Goal: Task Accomplishment & Management: Use online tool/utility

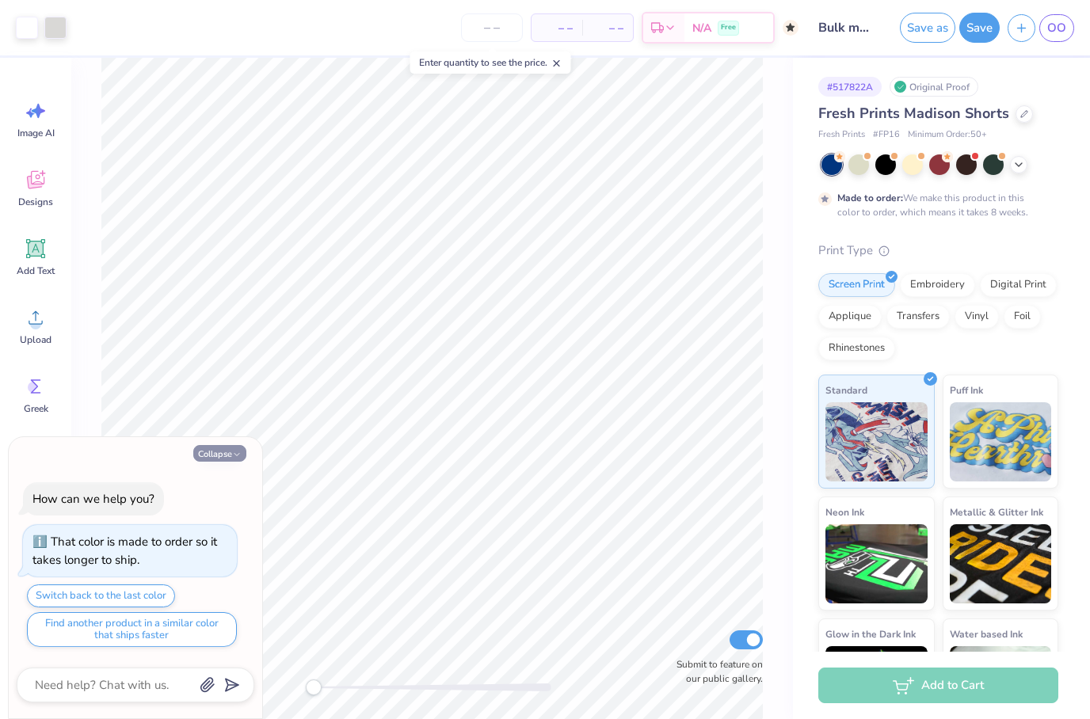
click at [239, 456] on icon "button" at bounding box center [237, 455] width 10 height 10
type textarea "x"
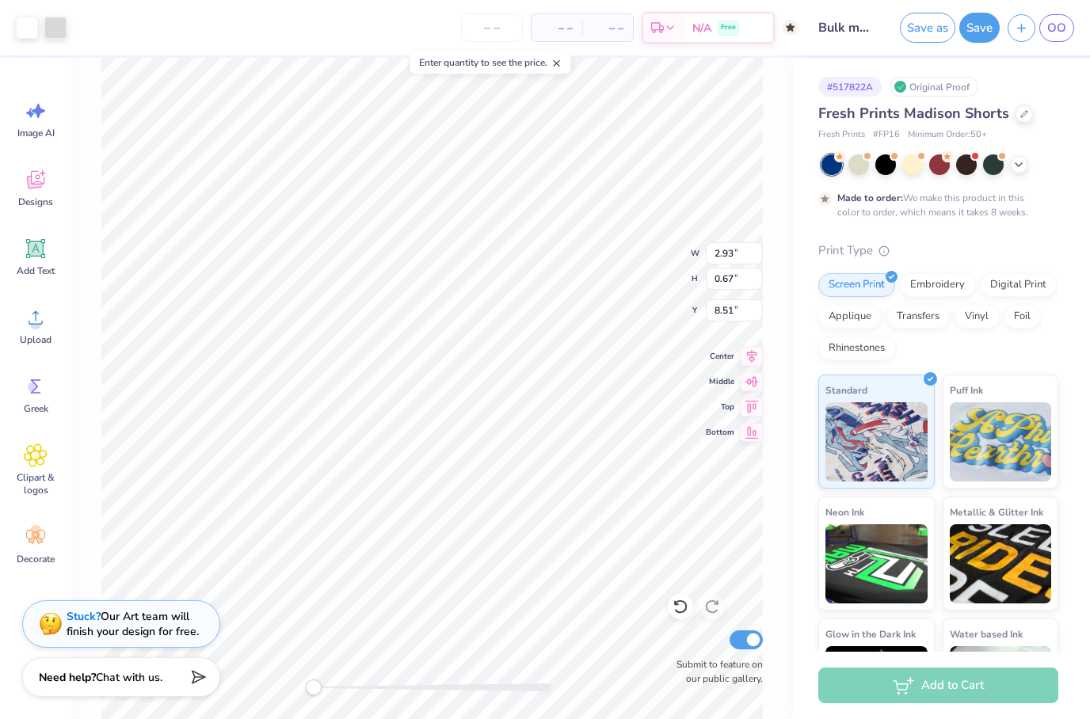
click at [769, 542] on div "W 2.93 2.93 " H 0.67 0.67 " Y 8.51 8.51 " Center Middle Top Bottom Submit to fe…" at bounding box center [432, 389] width 722 height 662
click at [977, 27] on button "Save" at bounding box center [980, 28] width 40 height 30
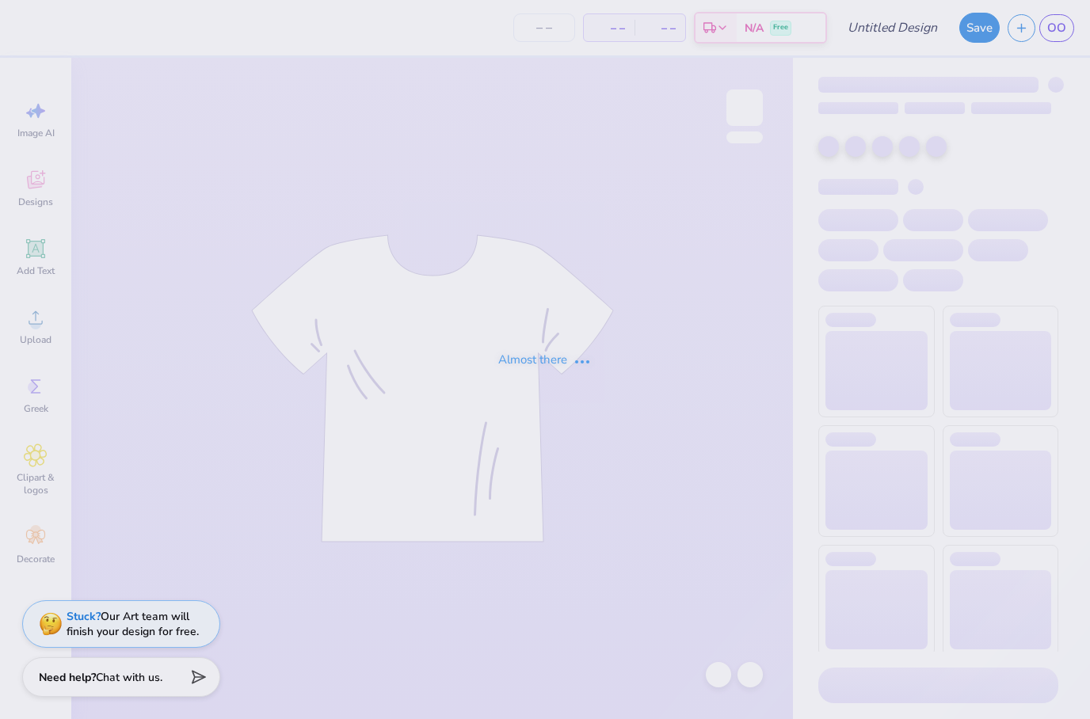
type input "Bulk Merch Tank"
type input "50"
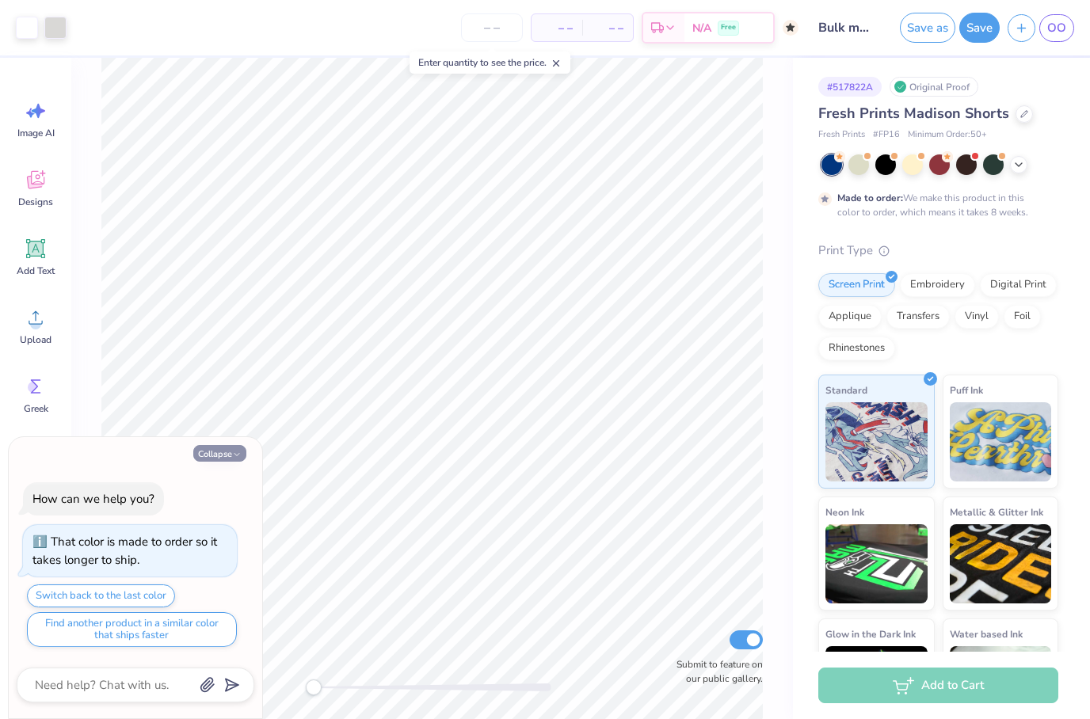
click at [244, 456] on button "Collapse" at bounding box center [219, 453] width 53 height 17
type textarea "x"
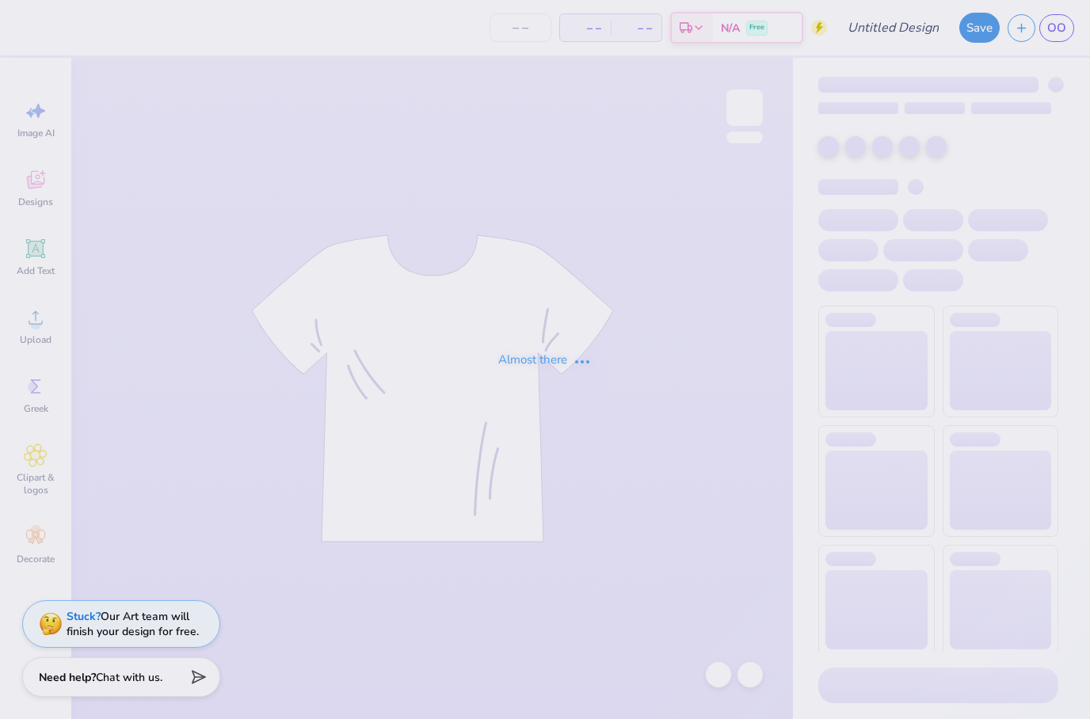
type input "Bulk merch shorts"
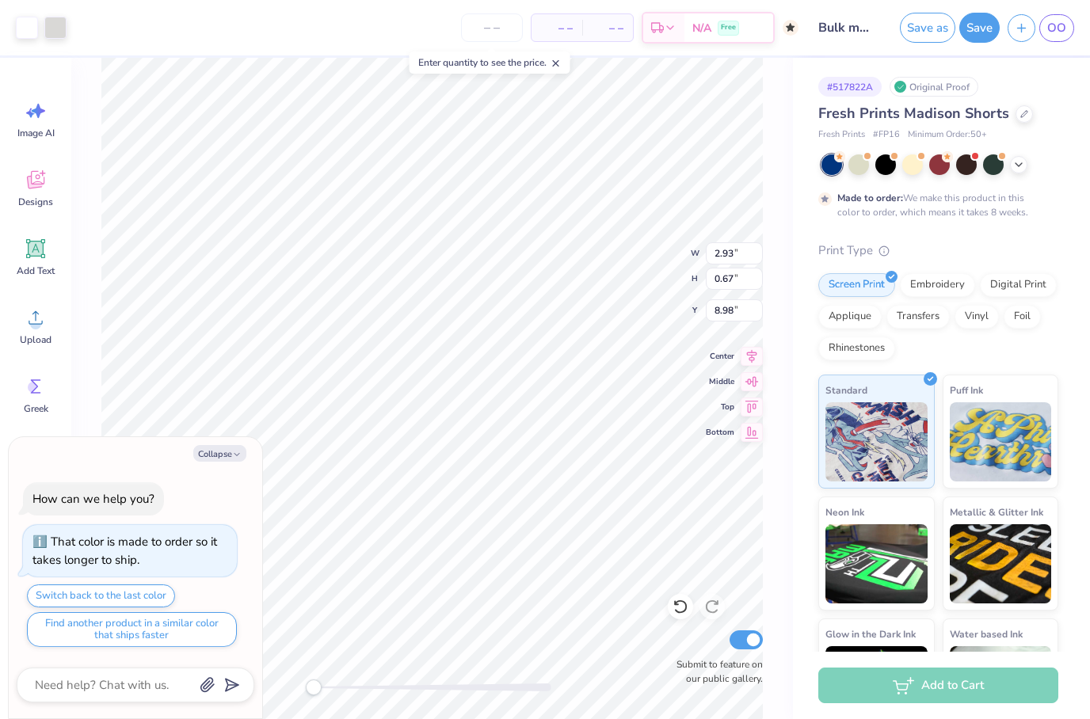
click at [776, 537] on div "W 2.93 2.93 " H 0.67 0.67 " Y 8.98 8.98 " Center Middle Top Bottom Submit to fe…" at bounding box center [432, 389] width 722 height 662
click at [208, 452] on button "Collapse" at bounding box center [219, 453] width 53 height 17
type textarea "x"
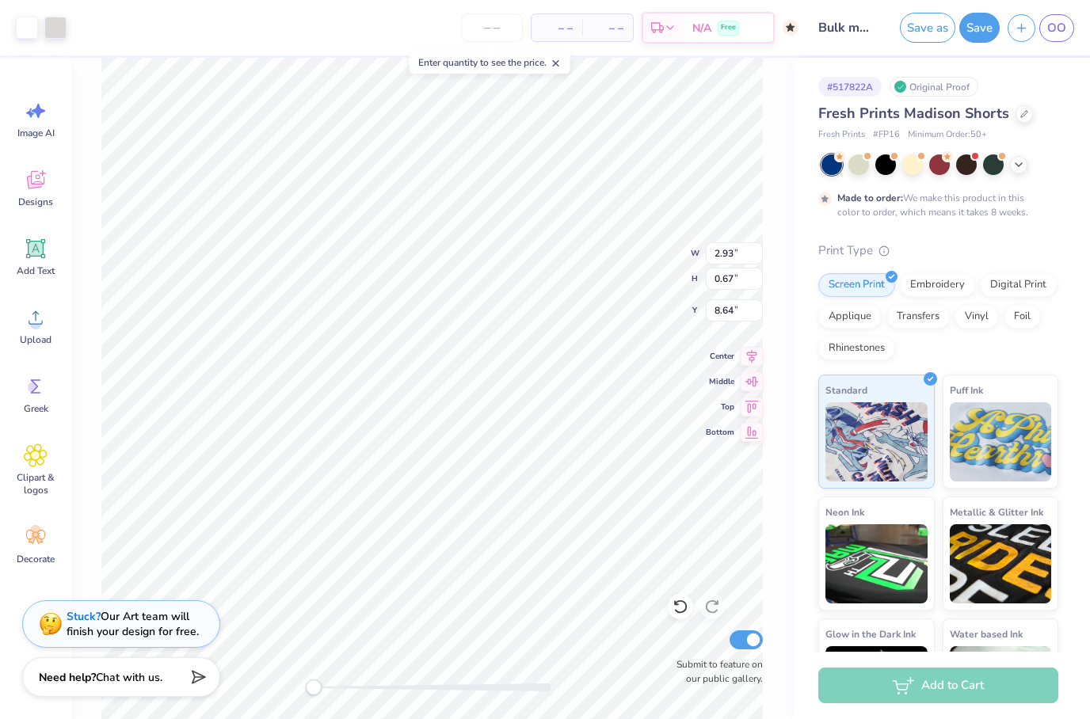
click at [773, 497] on div "W 2.93 2.93 " H 0.67 0.67 " Y 8.64 8.64 " Center Middle Top Bottom Submit to fe…" at bounding box center [432, 389] width 722 height 662
click at [48, 389] on div "Greek" at bounding box center [35, 394] width 57 height 59
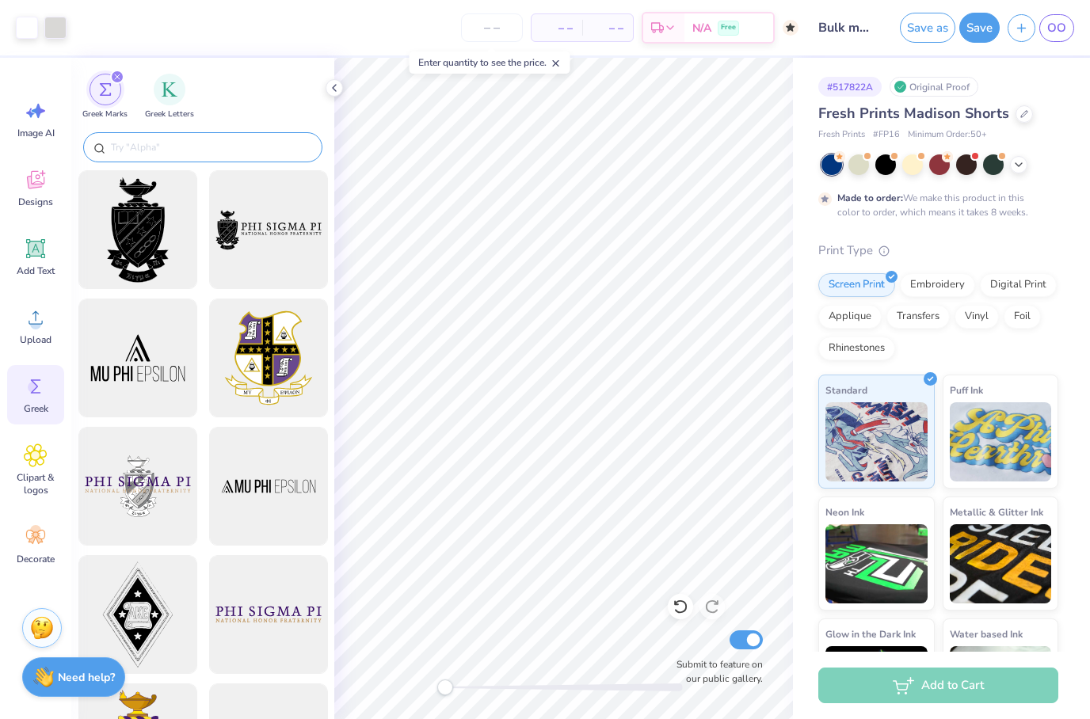
click at [193, 139] on div at bounding box center [202, 147] width 239 height 30
click at [133, 146] on input "text" at bounding box center [210, 147] width 203 height 16
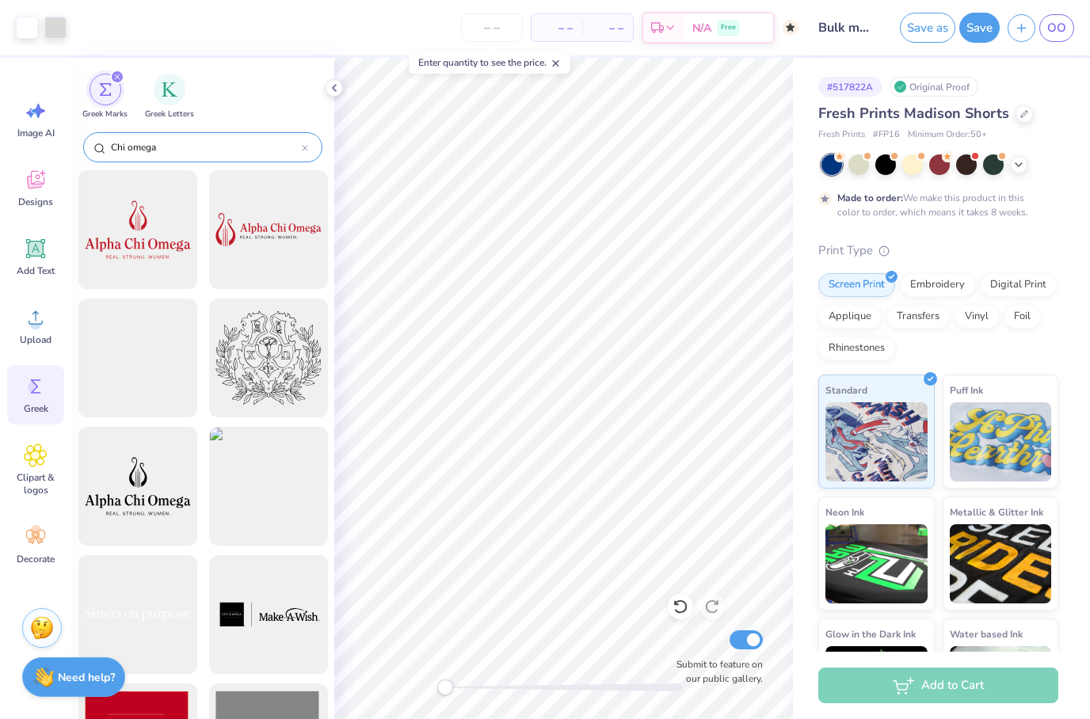
type input "Chi omega"
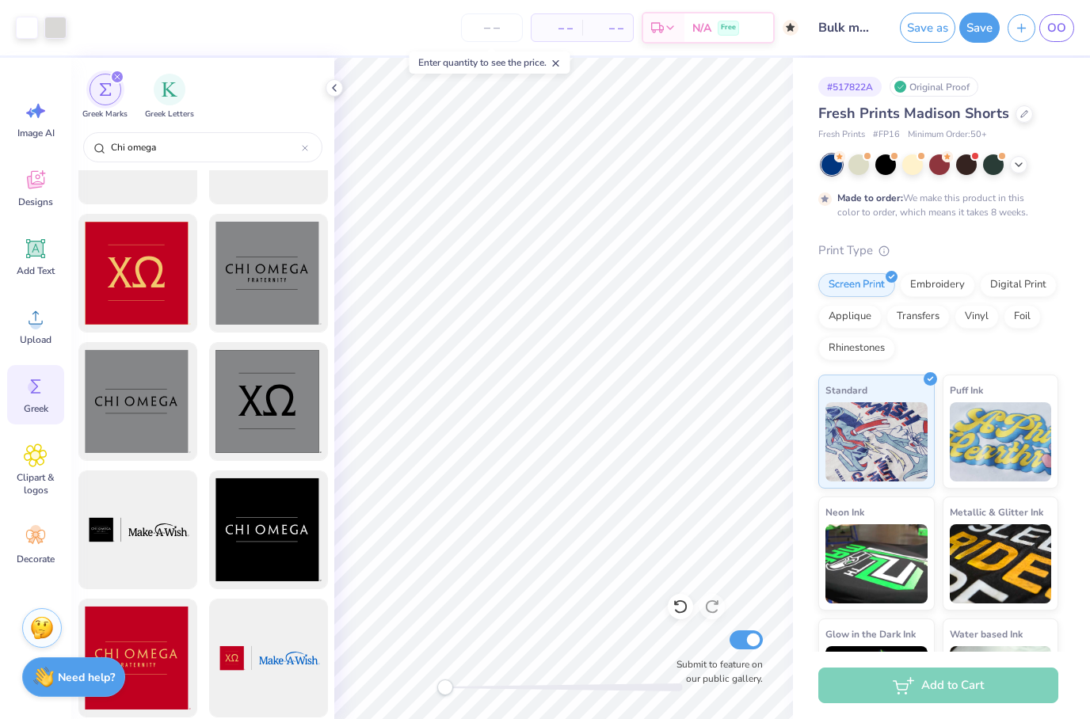
scroll to position [475, 0]
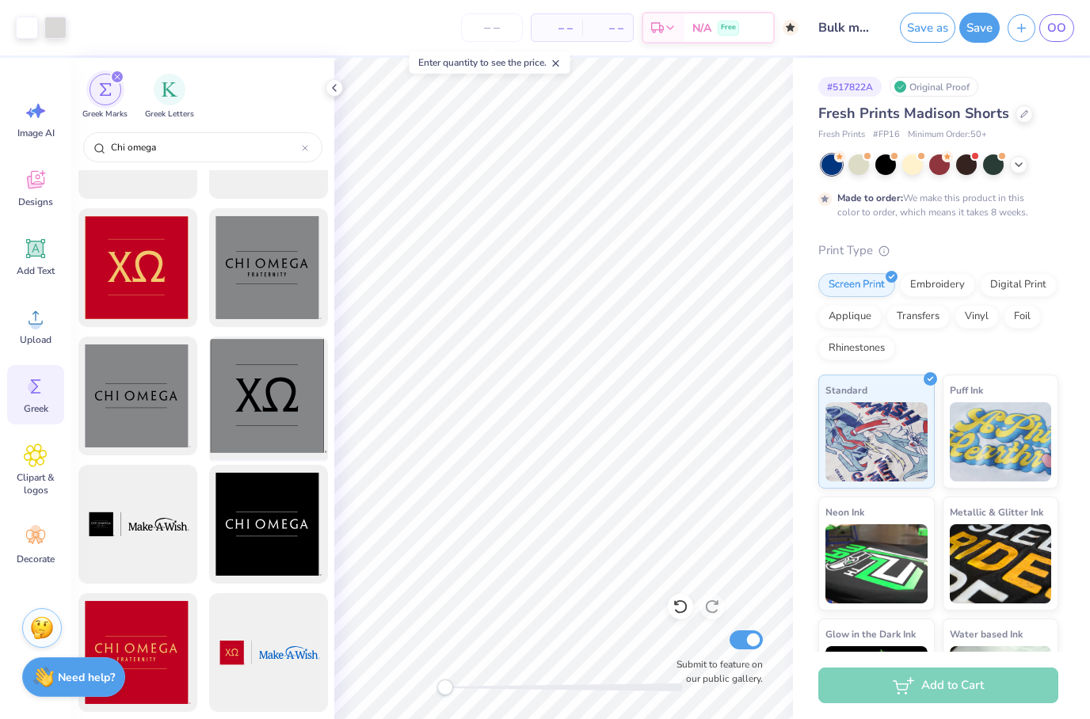
click at [259, 400] on div at bounding box center [268, 396] width 131 height 131
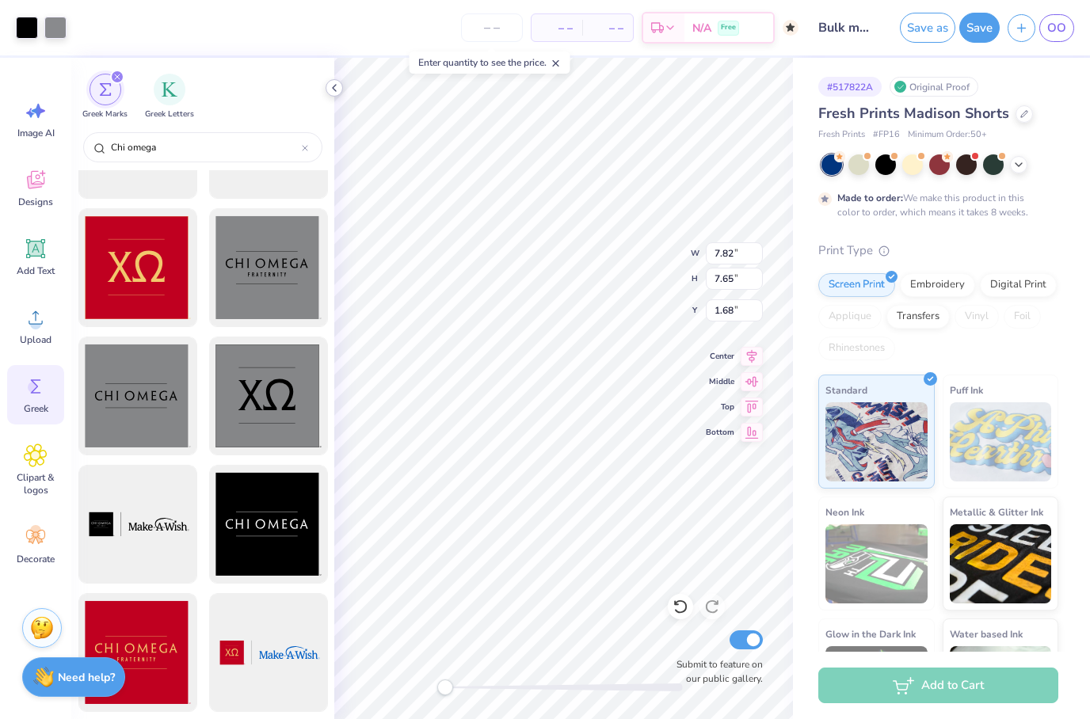
click at [331, 86] on icon at bounding box center [334, 88] width 13 height 13
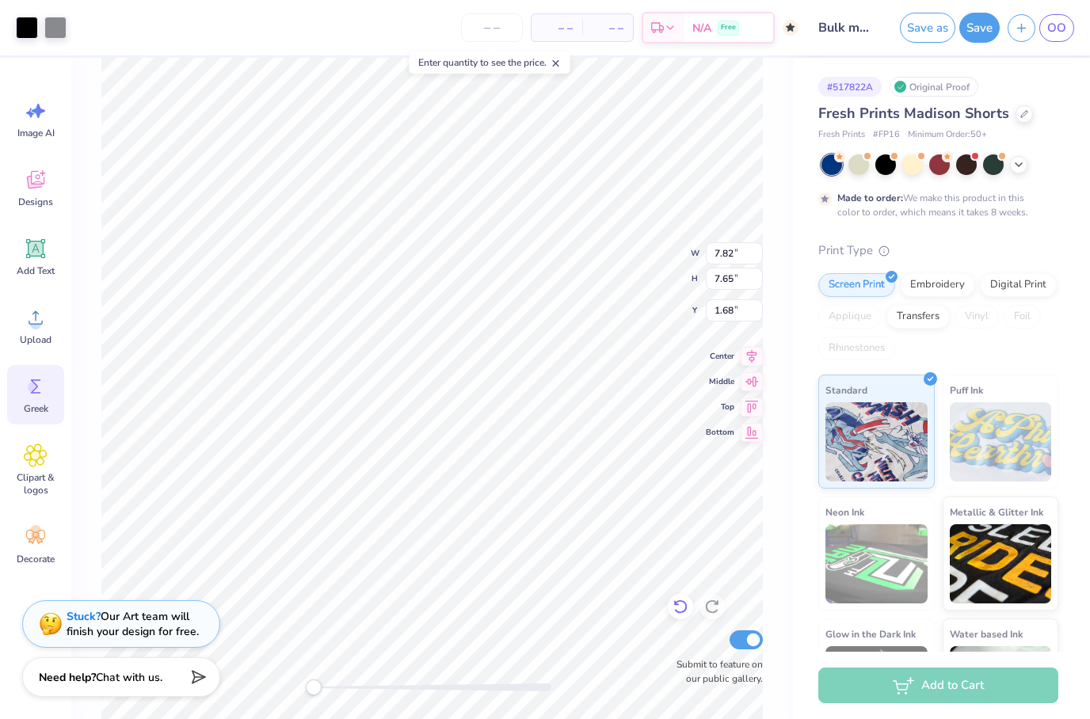
click at [680, 610] on icon at bounding box center [681, 607] width 16 height 16
click at [32, 137] on span "Image AI" at bounding box center [35, 133] width 37 height 13
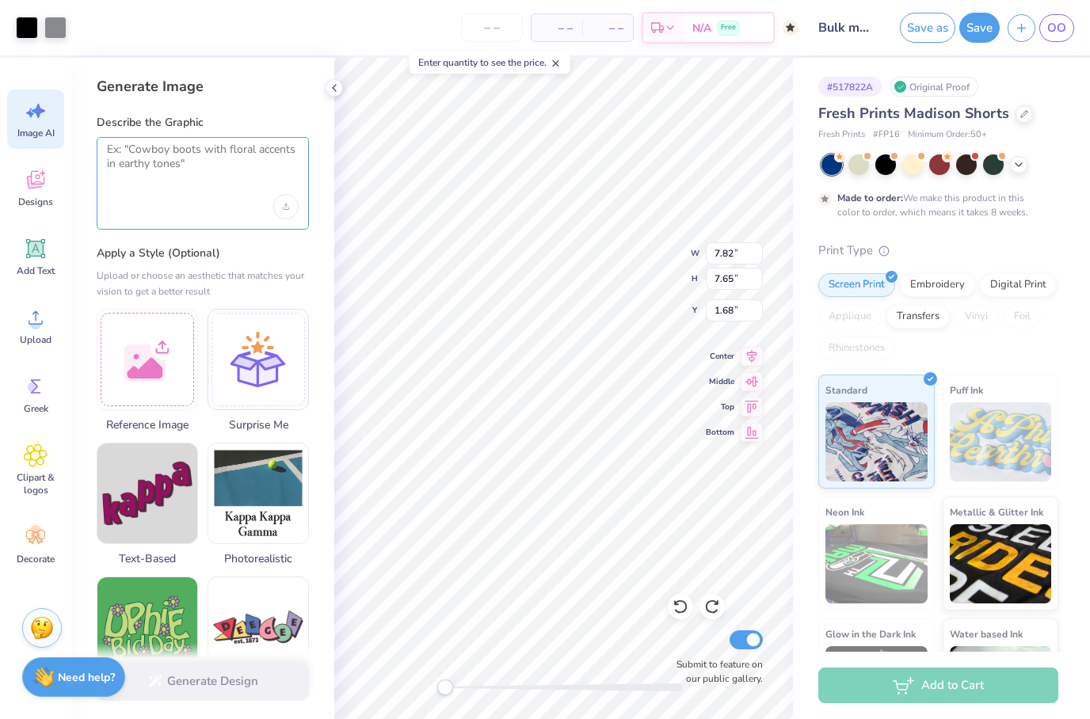
click at [161, 166] on textarea at bounding box center [203, 163] width 192 height 40
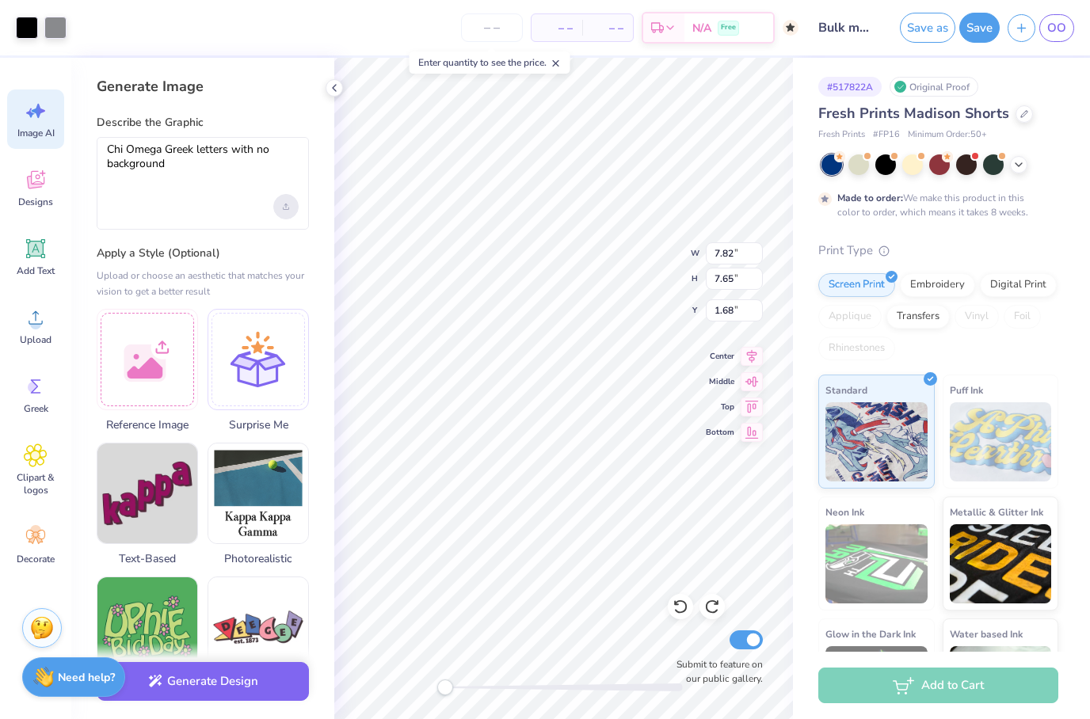
click at [288, 206] on icon "Upload image" at bounding box center [286, 207] width 6 height 6
click at [234, 677] on button "Generate Design" at bounding box center [203, 677] width 212 height 39
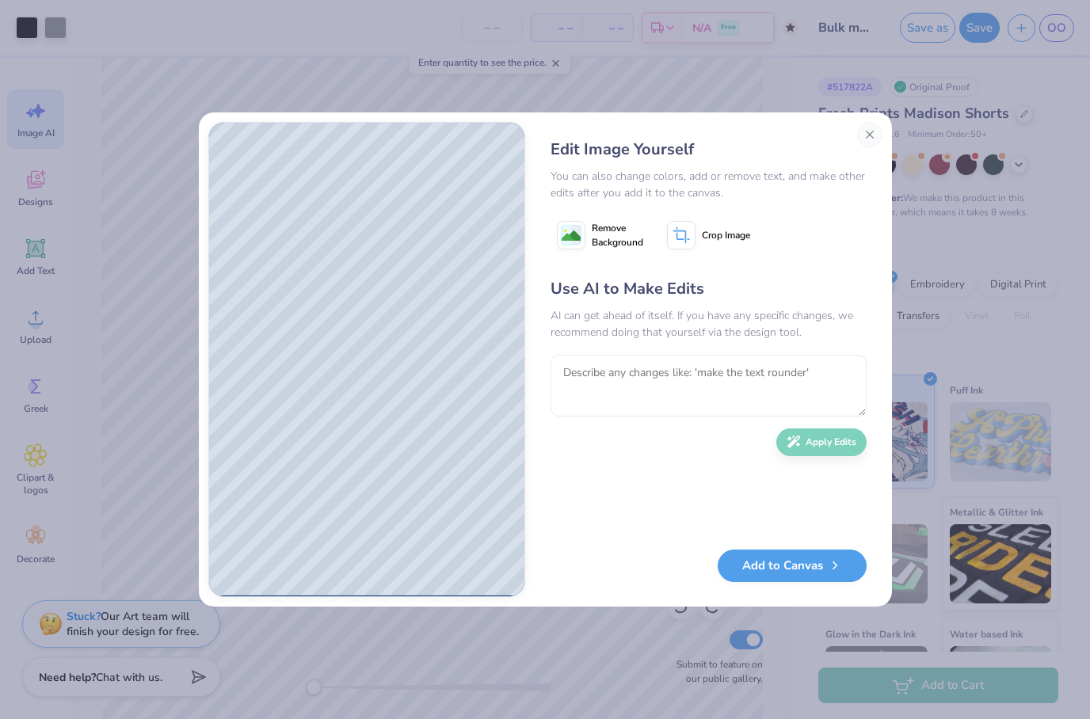
click at [867, 130] on button "Close" at bounding box center [869, 134] width 25 height 25
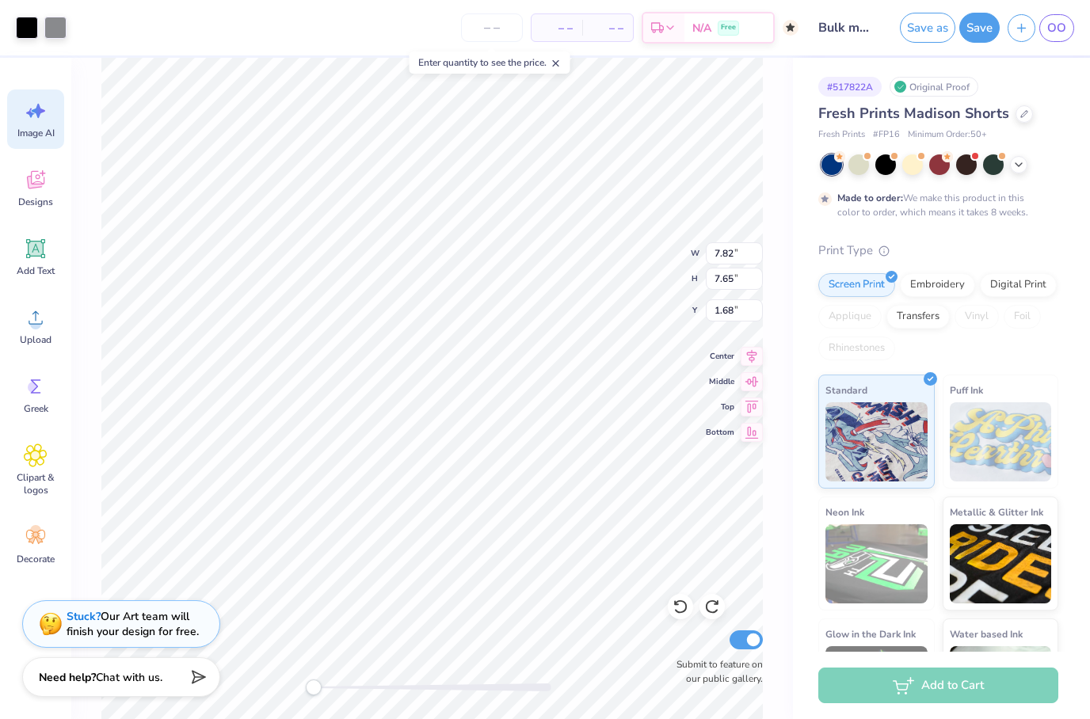
click at [46, 132] on span "Image AI" at bounding box center [35, 133] width 37 height 13
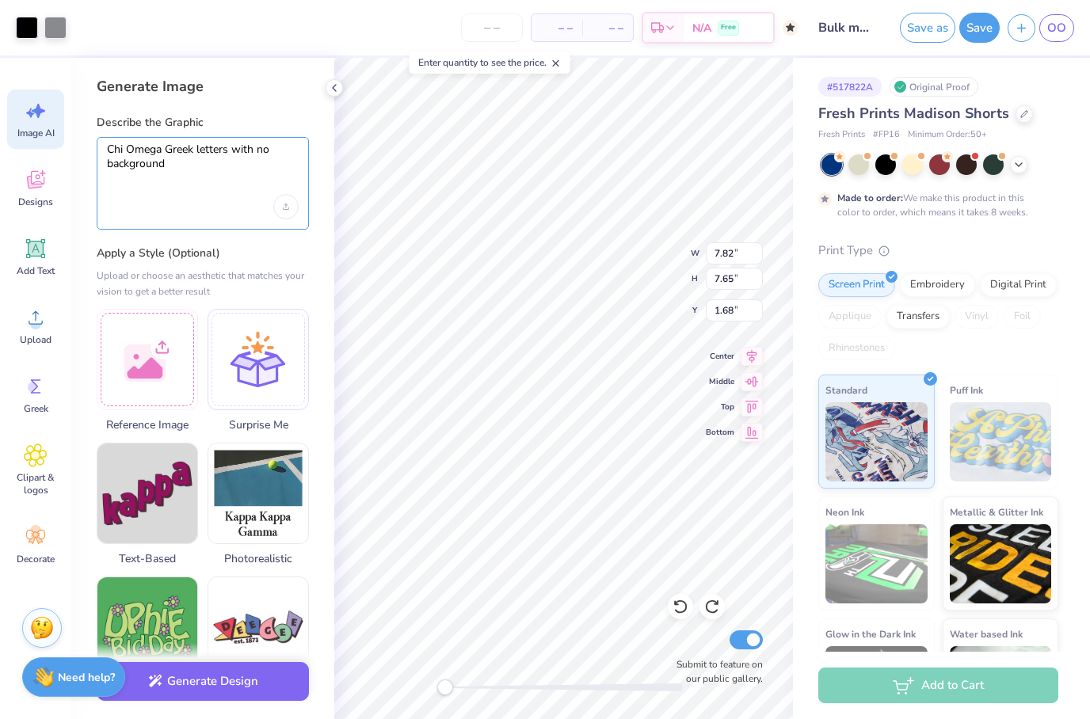
click at [180, 162] on textarea "Chi Omega Greek letters with no background" at bounding box center [203, 163] width 192 height 40
click at [232, 150] on textarea "Chi Omega Greek letters with no background" at bounding box center [203, 163] width 192 height 40
drag, startPoint x: 131, startPoint y: 163, endPoint x: 231, endPoint y: 158, distance: 100.8
click at [231, 158] on textarea "Chi Omega Greek letters in white fontwith no background" at bounding box center [203, 163] width 192 height 40
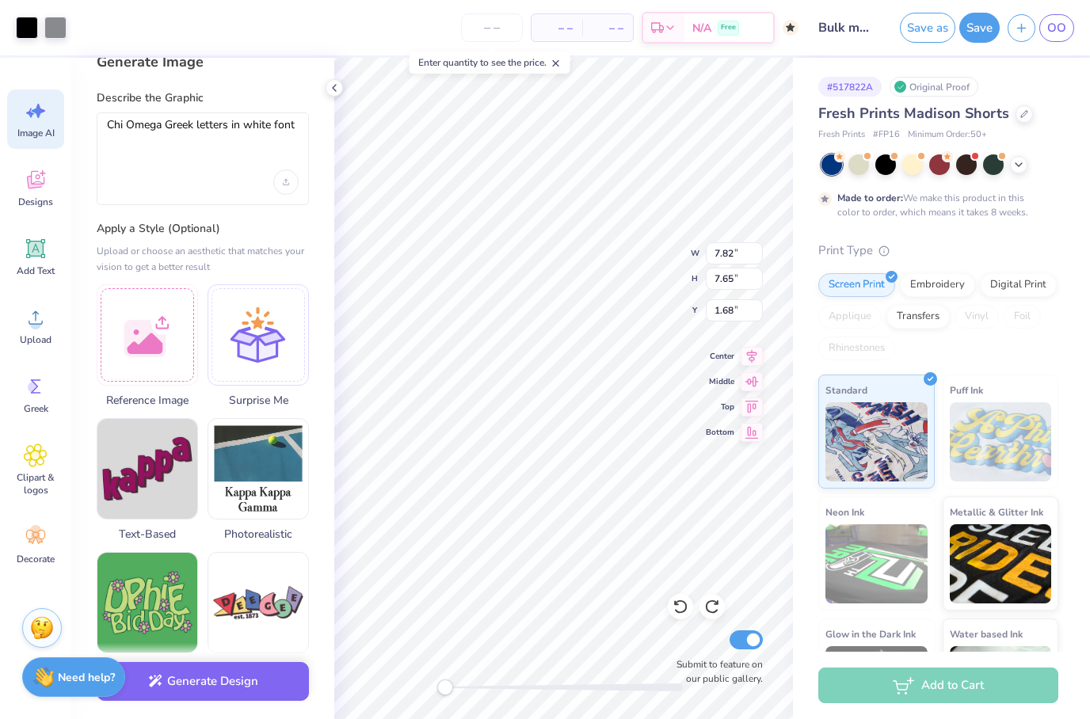
drag, startPoint x: 231, startPoint y: 158, endPoint x: -1, endPoint y: -1, distance: 281.1
click at [0, 0] on html "Art colors – – Per Item – – Total Est. Delivery N/A Free Design Title Bulk merc…" at bounding box center [545, 359] width 1090 height 719
click at [274, 124] on textarea "Chi Omega Greek letters in white font" at bounding box center [203, 138] width 192 height 40
type textarea "Chi Omega Greek letters in white lettered font"
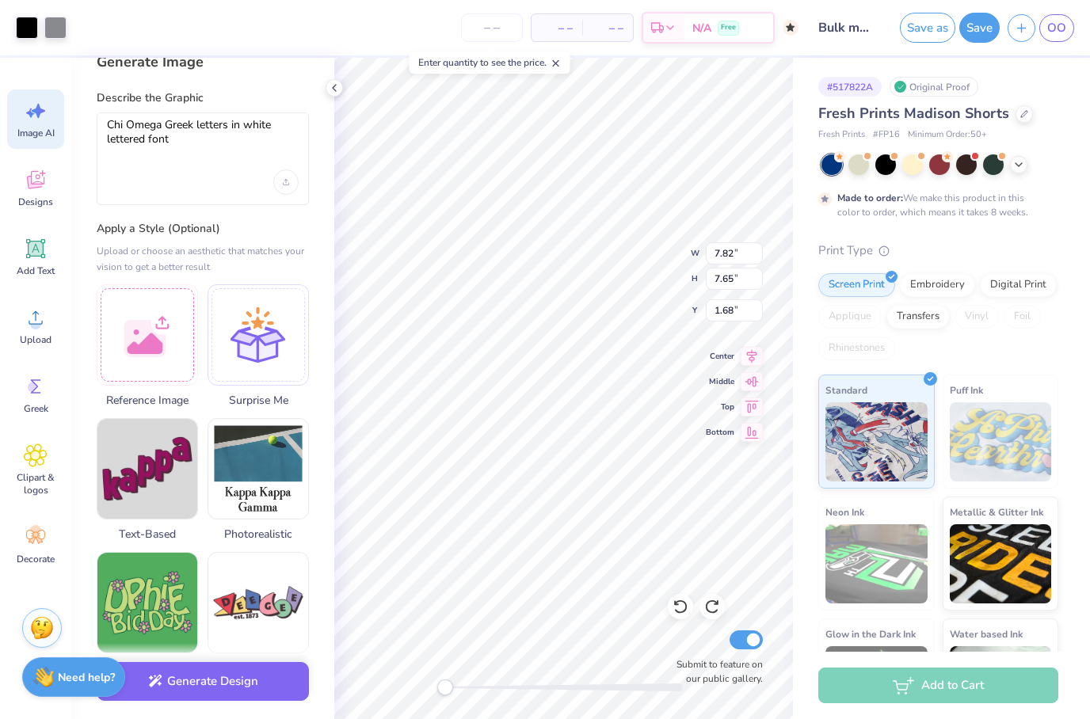
click at [243, 238] on div "Apply a Style (Optional) Upload or choose an aesthetic that matches your vision…" at bounding box center [203, 716] width 212 height 991
click at [207, 685] on button "Generate Design" at bounding box center [203, 677] width 212 height 39
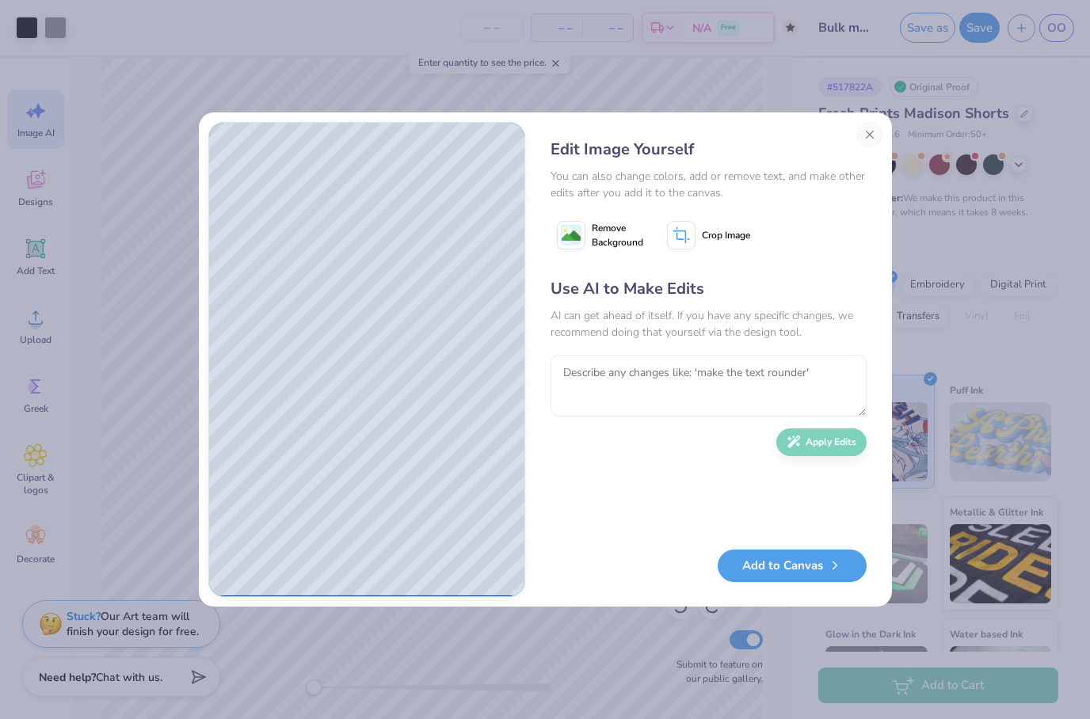
click at [578, 231] on image at bounding box center [571, 236] width 19 height 19
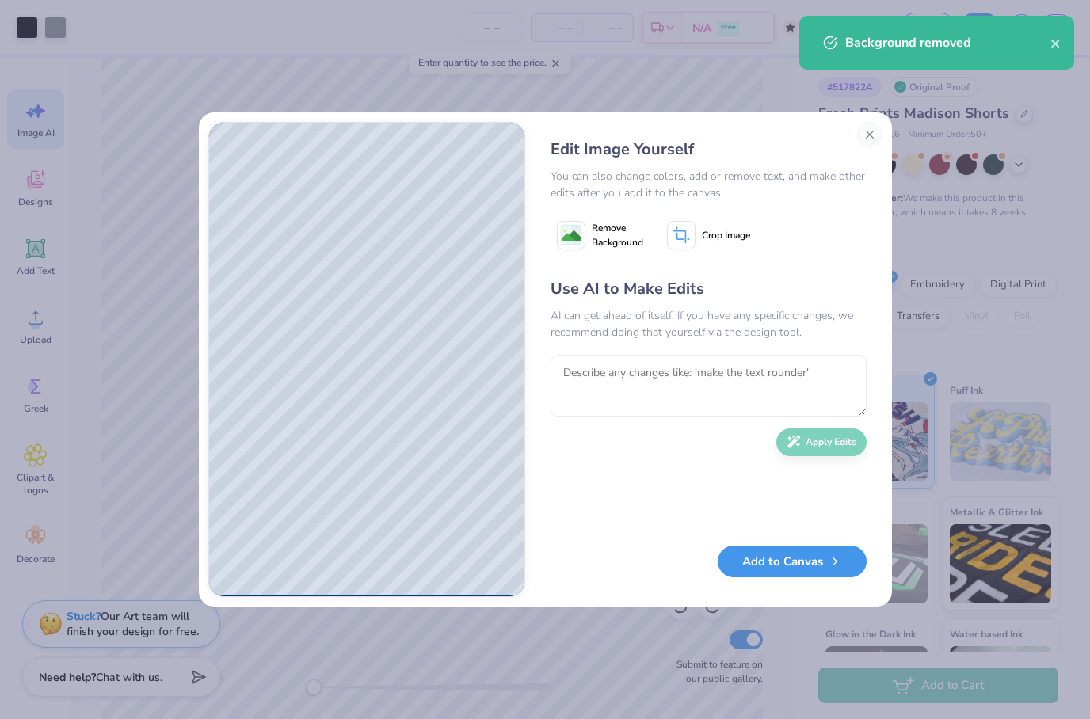
click at [758, 567] on button "Add to Canvas" at bounding box center [792, 562] width 149 height 32
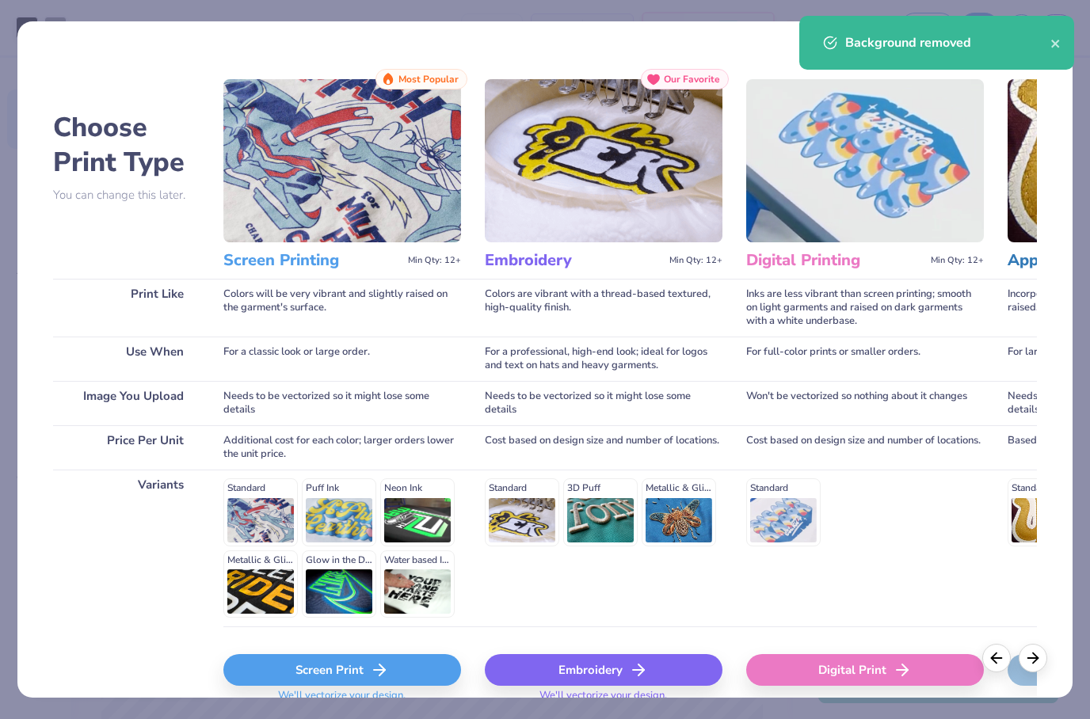
click at [408, 662] on div "Screen Print" at bounding box center [342, 671] width 238 height 32
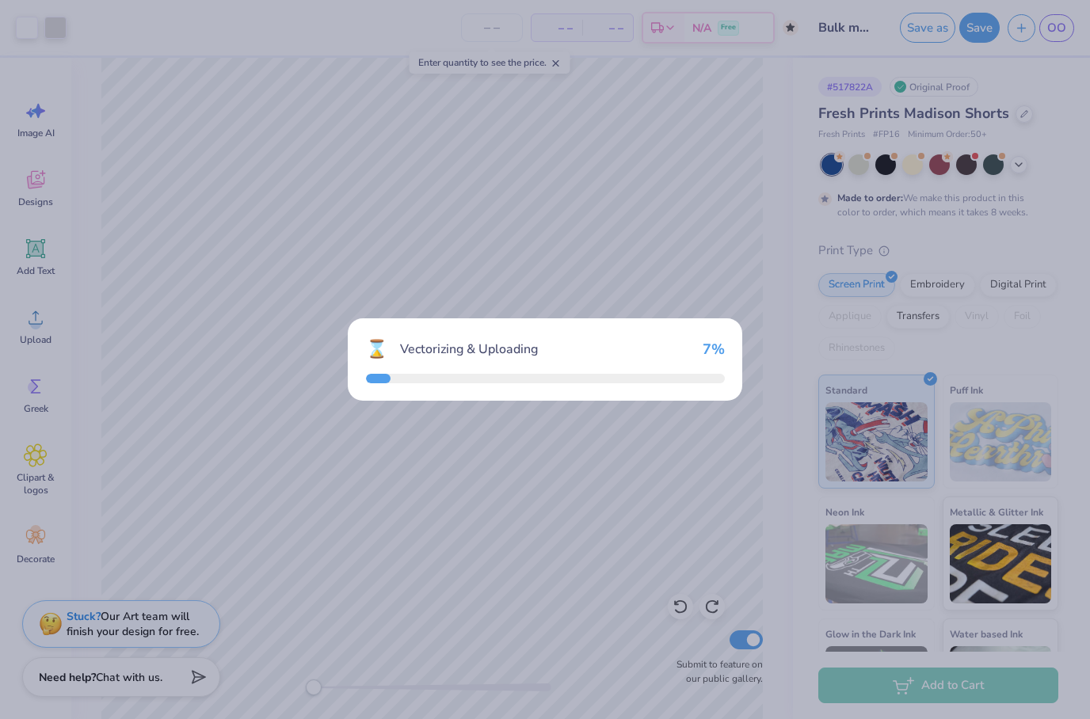
click at [567, 333] on body "Art colors – – Per Item – – Total Est. Delivery N/A Free Design Title Bulk merc…" at bounding box center [545, 359] width 1090 height 719
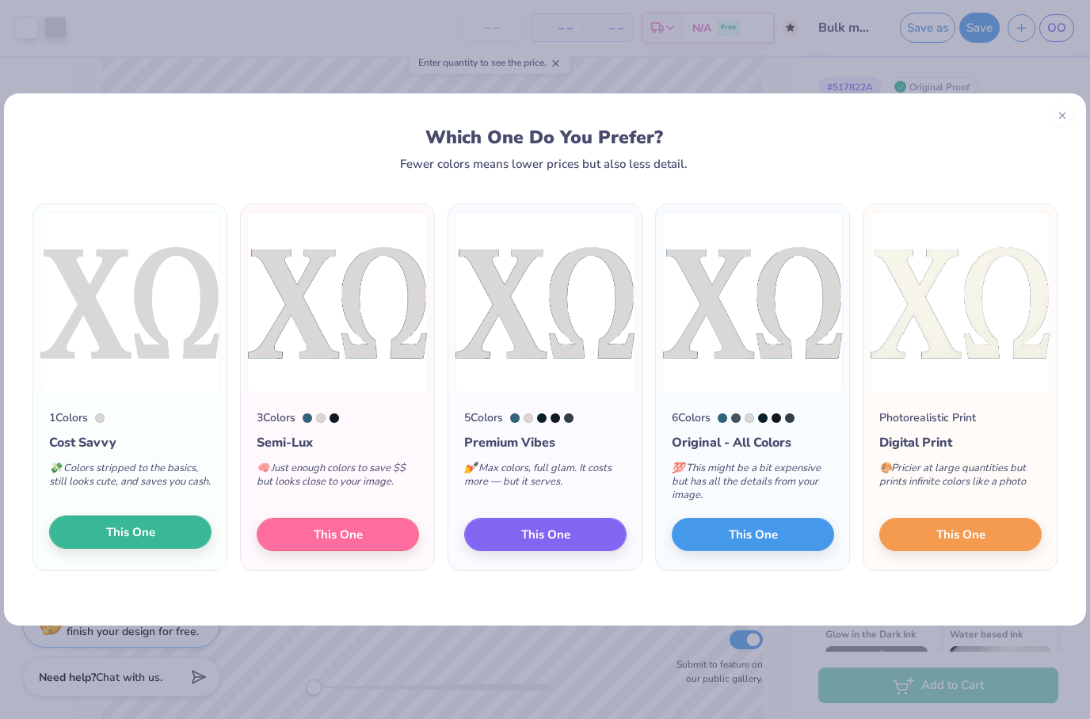
click at [106, 529] on span "This One" at bounding box center [130, 533] width 49 height 18
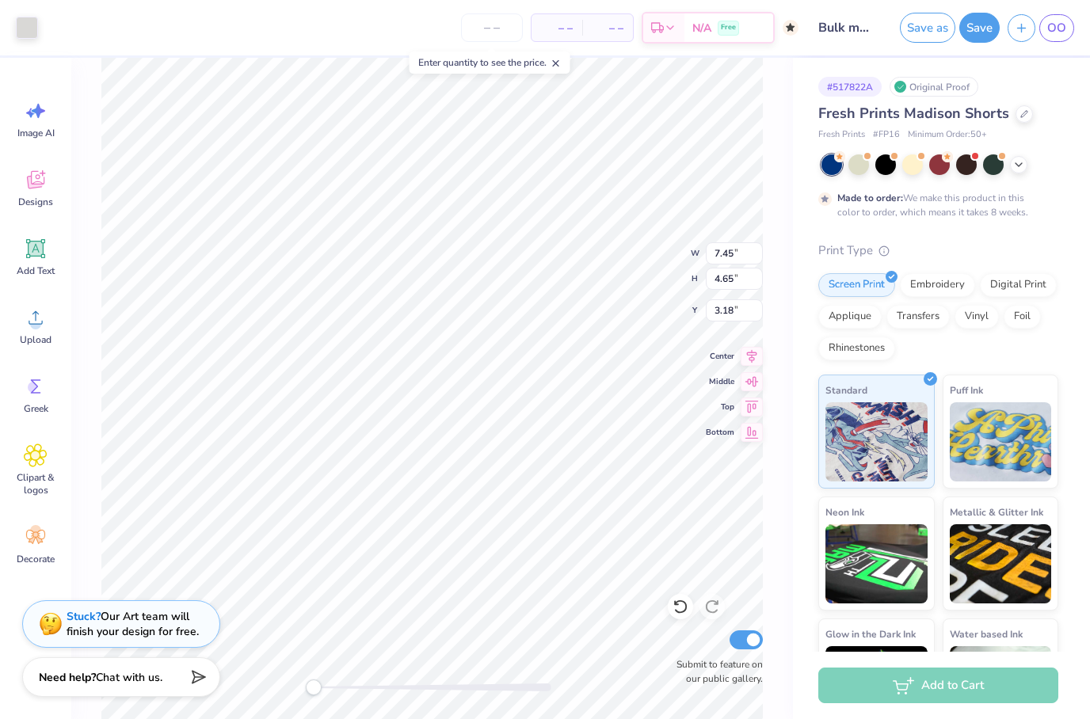
click at [31, 40] on div "Art colors" at bounding box center [19, 27] width 38 height 55
click at [27, 32] on div at bounding box center [27, 26] width 22 height 22
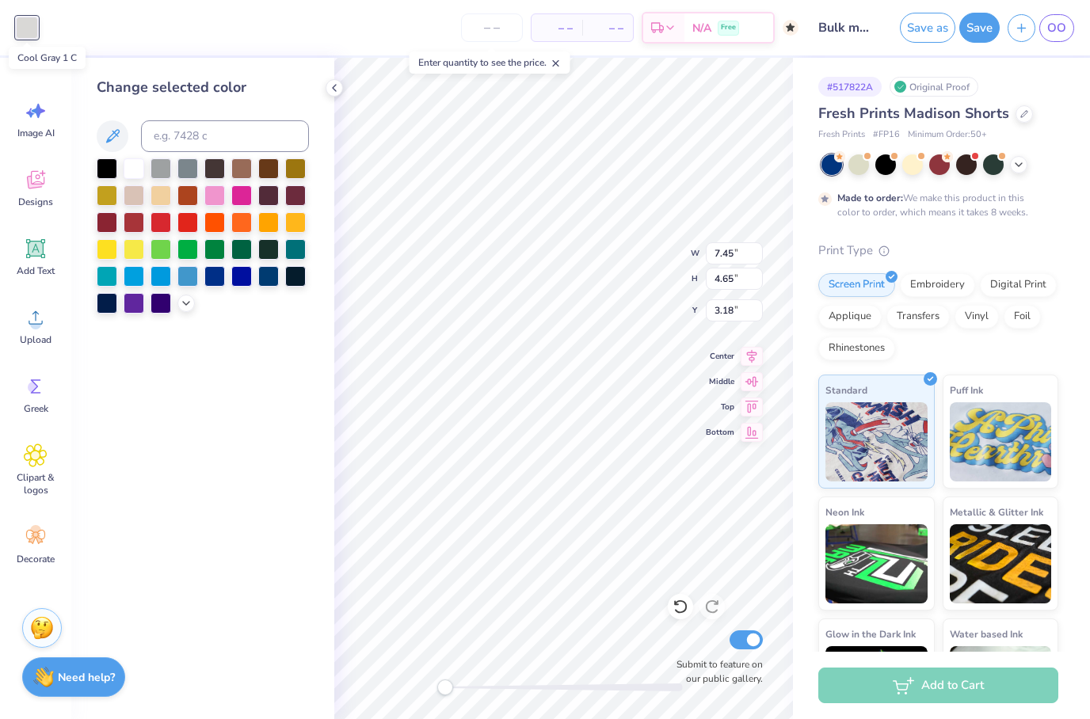
click at [27, 32] on div at bounding box center [27, 28] width 22 height 22
click at [135, 174] on div at bounding box center [134, 167] width 21 height 21
click at [332, 86] on icon at bounding box center [334, 88] width 13 height 13
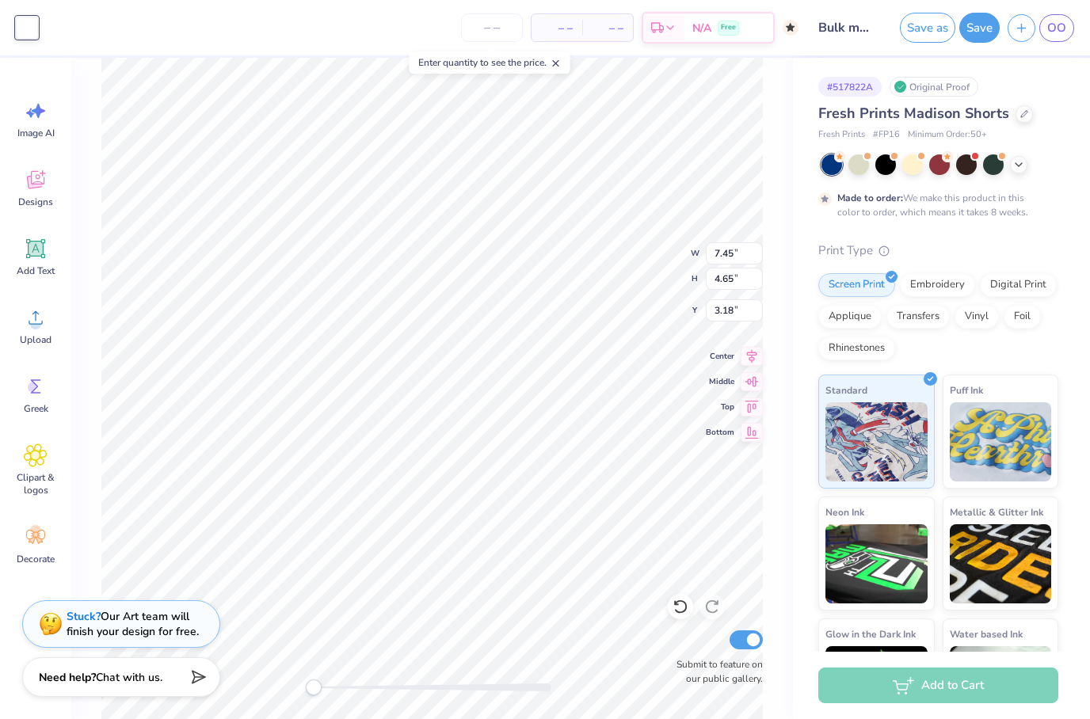
type input "0.88"
type input "0.55"
click at [763, 516] on div "W 0.88 0.88 " H 0.55 0.55 " Y 3.18 3.18 " Center Middle Top Bottom Submit to fe…" at bounding box center [432, 389] width 722 height 662
type input "2.93"
type input "0.67"
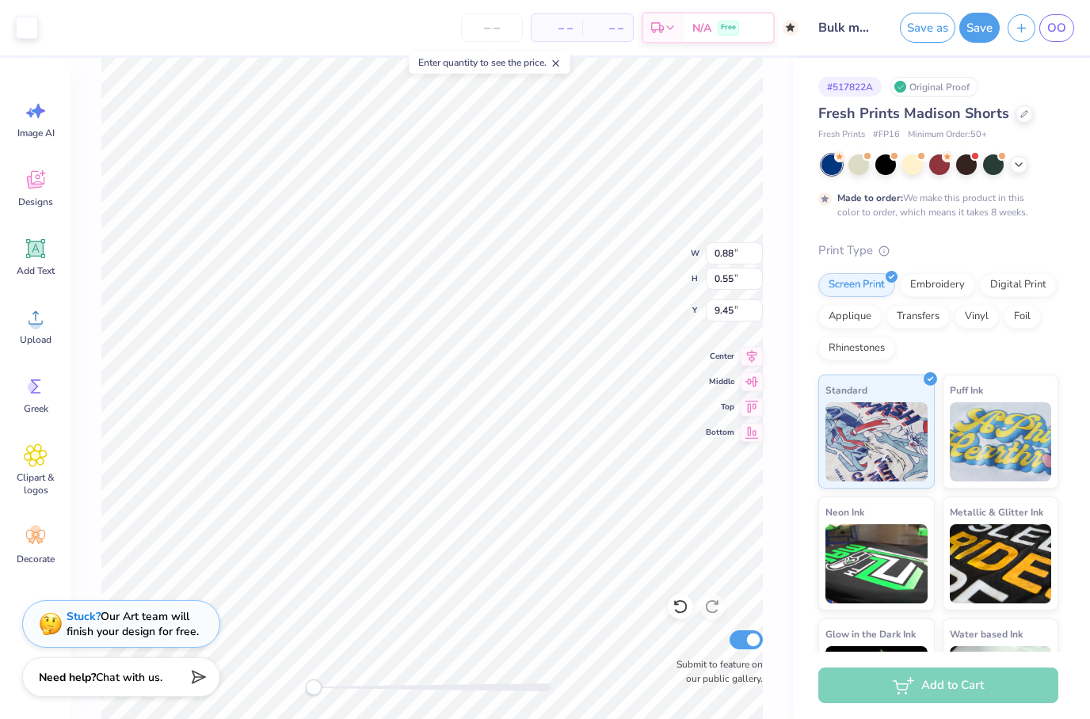
type input "8.58"
type input "0.88"
type input "0.55"
type input "6.80"
click at [41, 193] on div "Designs" at bounding box center [35, 187] width 57 height 59
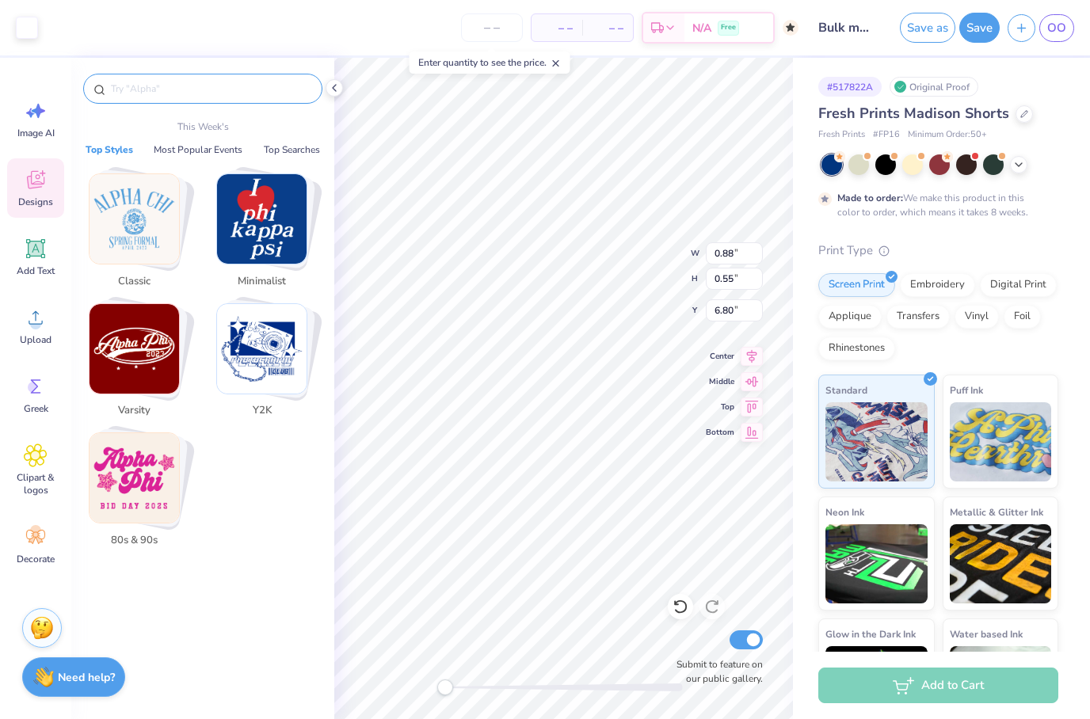
click at [162, 96] on input "text" at bounding box center [210, 89] width 203 height 16
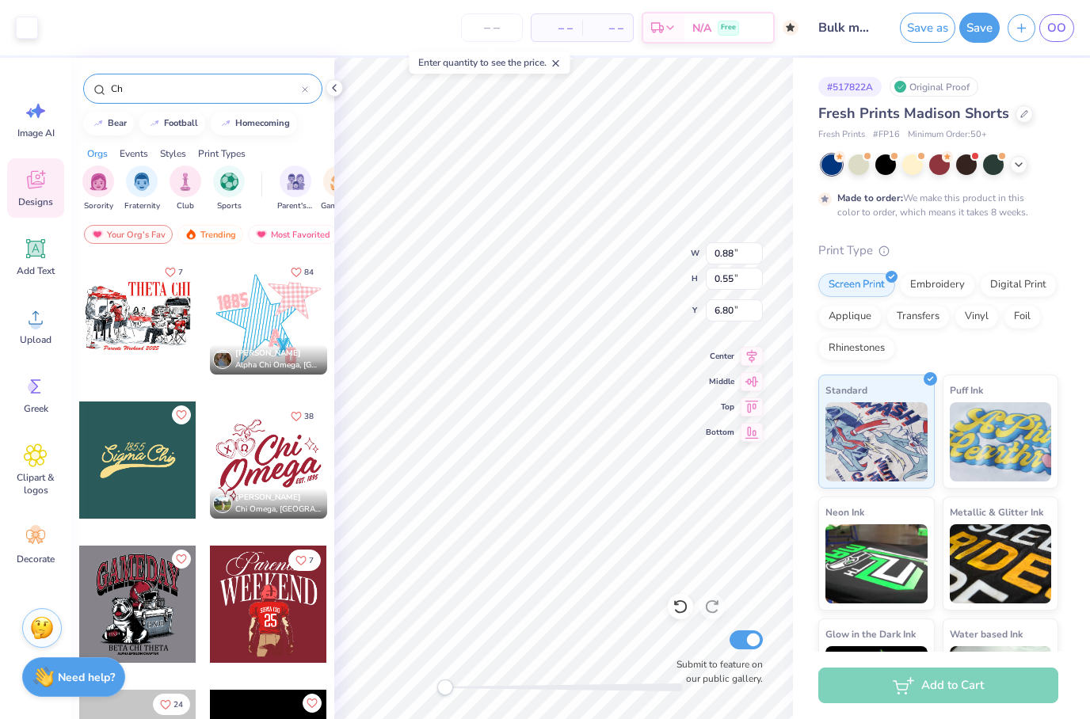
type input "C"
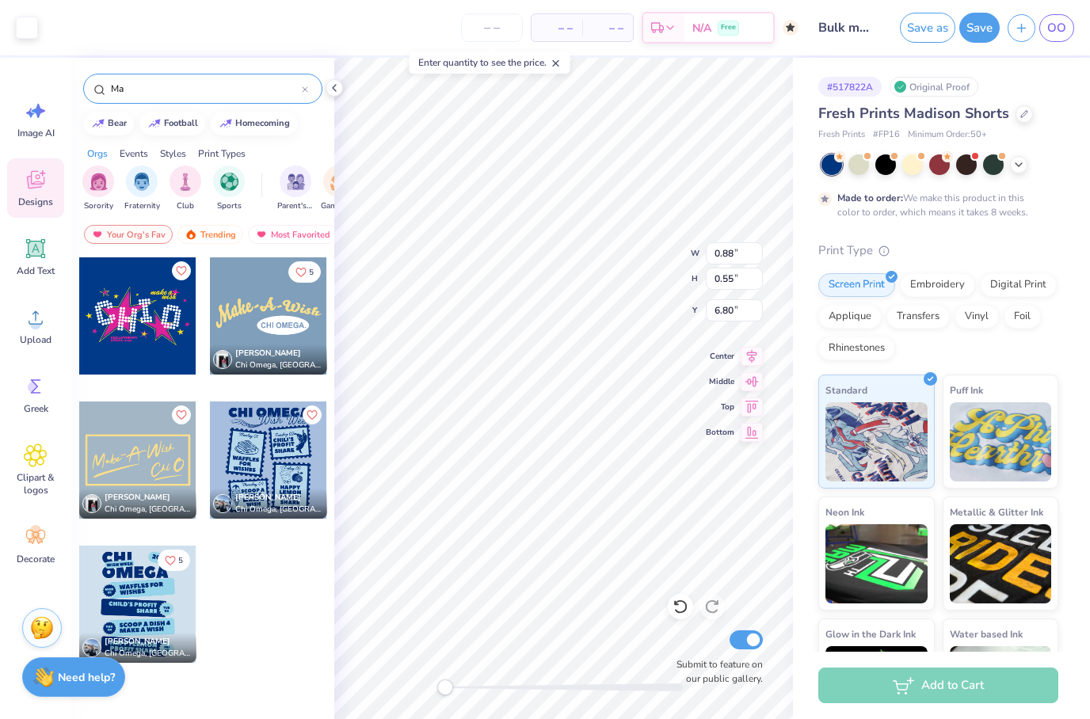
type input "M"
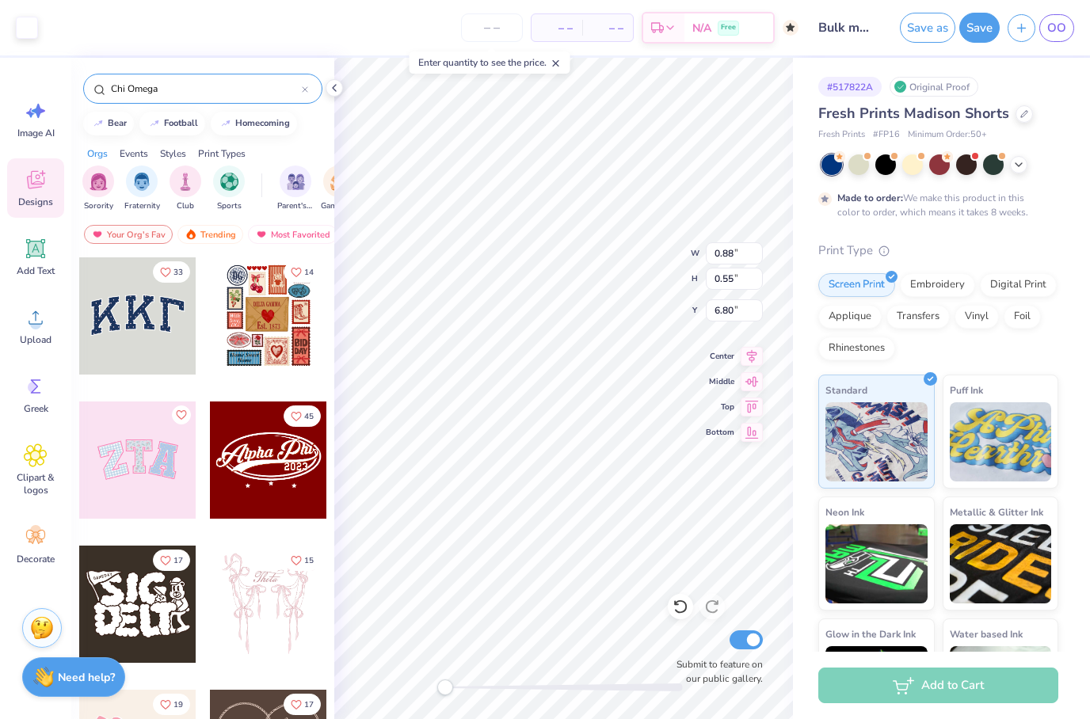
type input "Chi Omega"
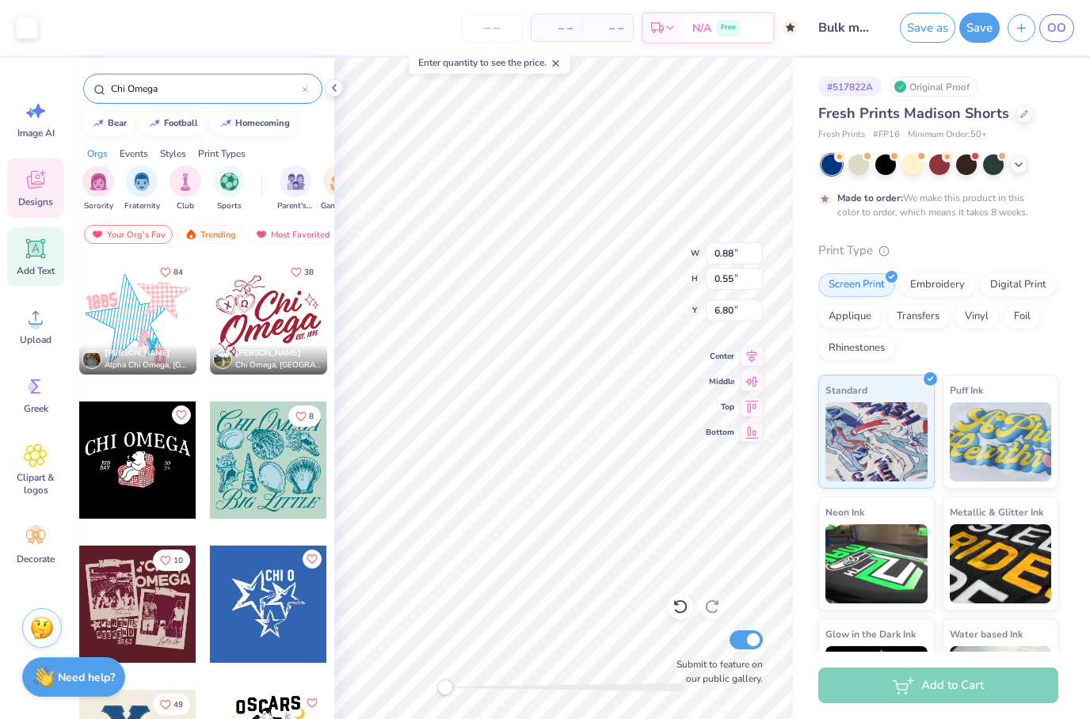
scroll to position [0, 0]
click at [40, 392] on icon at bounding box center [36, 387] width 24 height 24
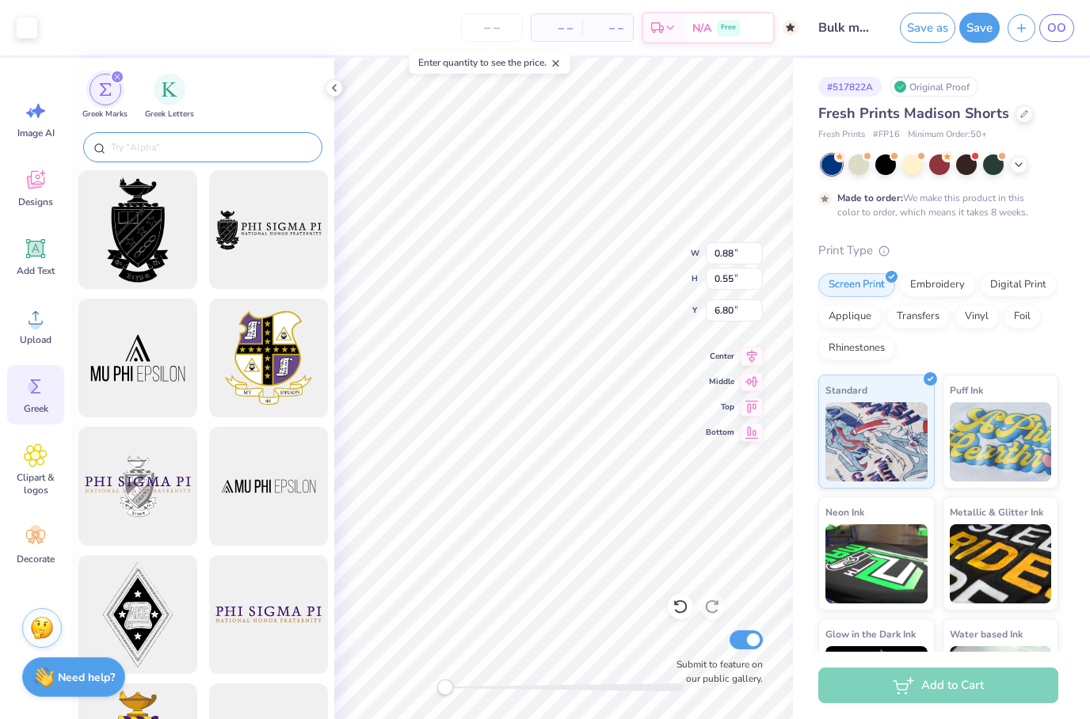
click at [151, 143] on input "text" at bounding box center [210, 147] width 203 height 16
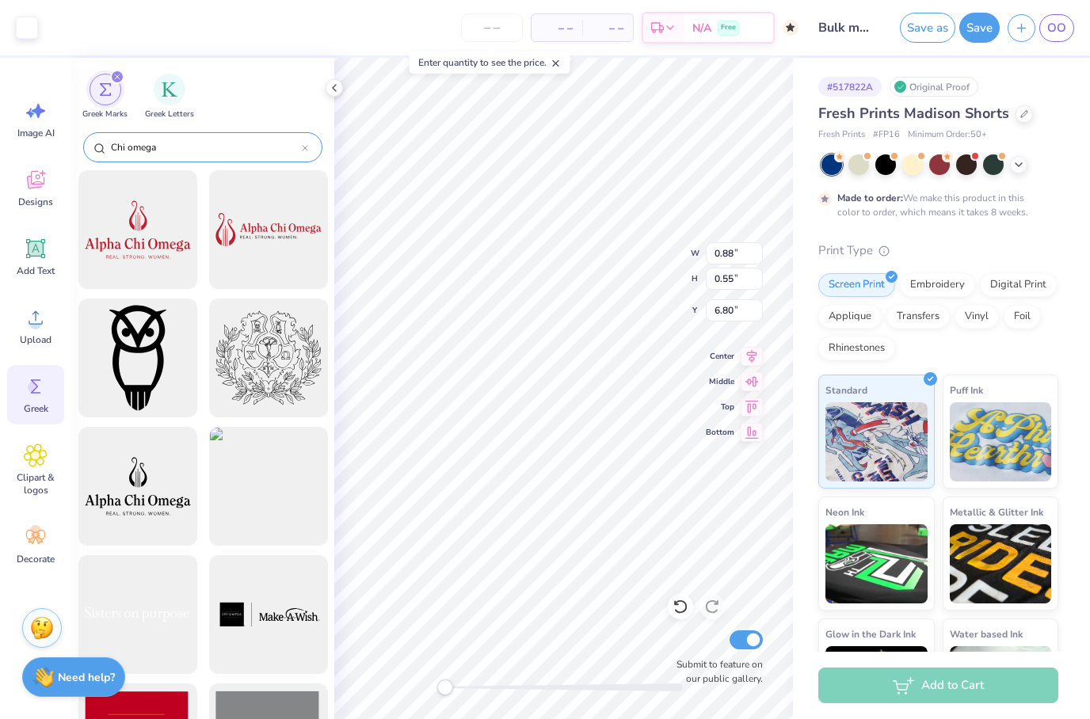
type input "Chi omega"
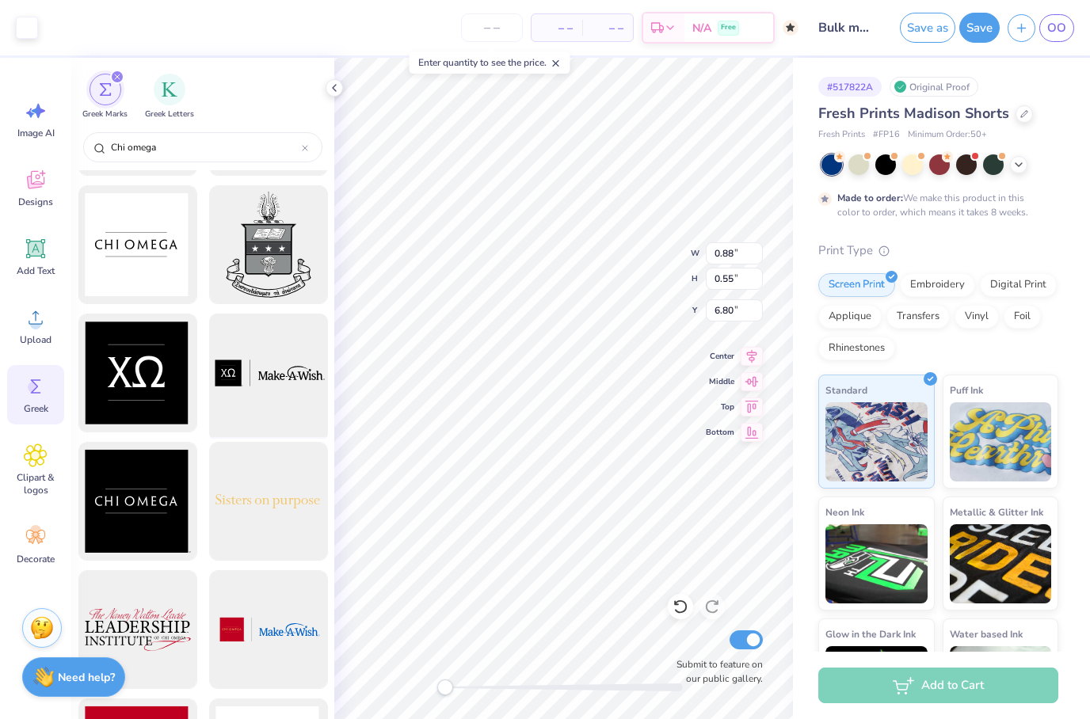
scroll to position [1020, 0]
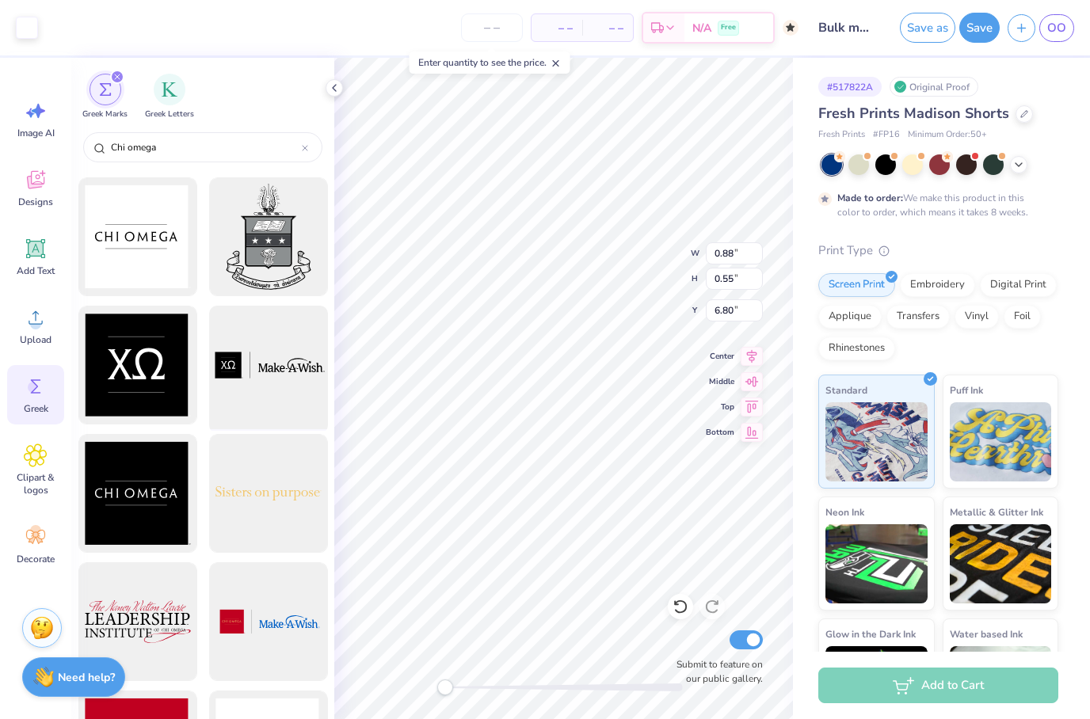
click at [273, 399] on div at bounding box center [268, 365] width 131 height 131
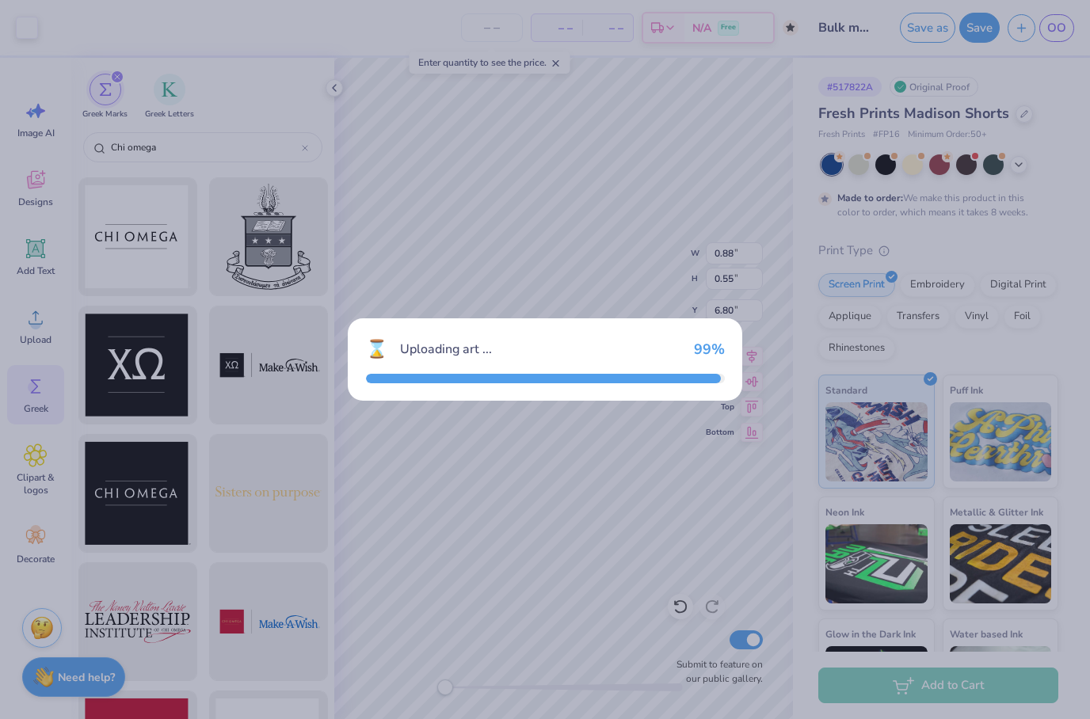
type input "7.82"
type input "1.88"
type input "4.56"
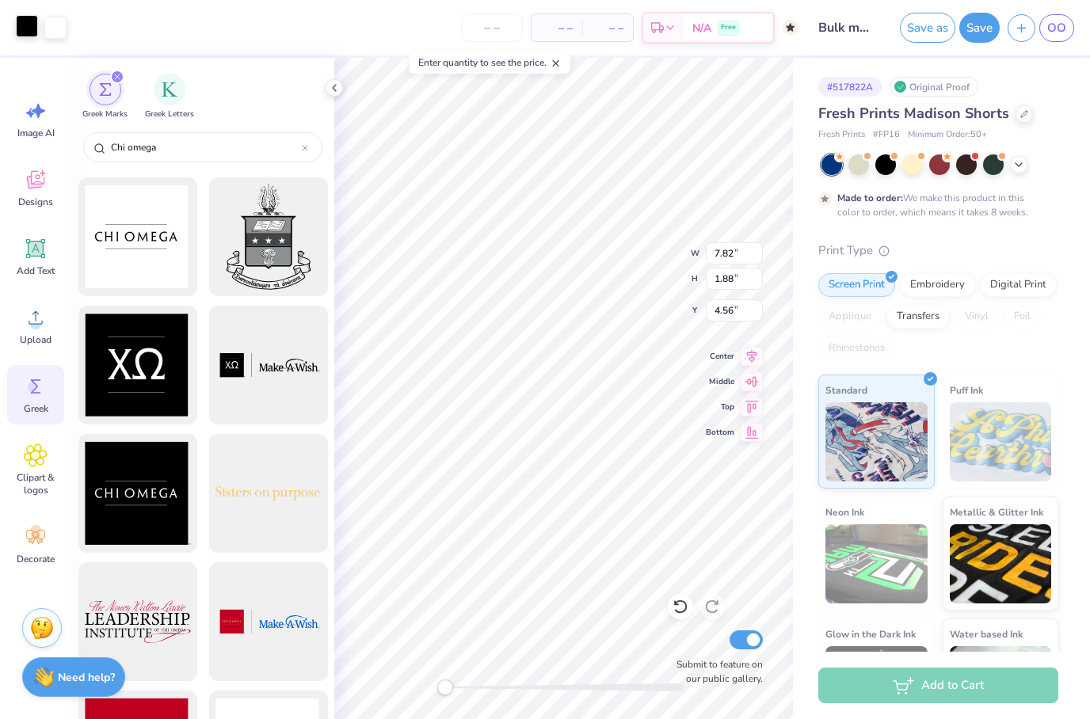
click at [18, 29] on div at bounding box center [27, 26] width 22 height 22
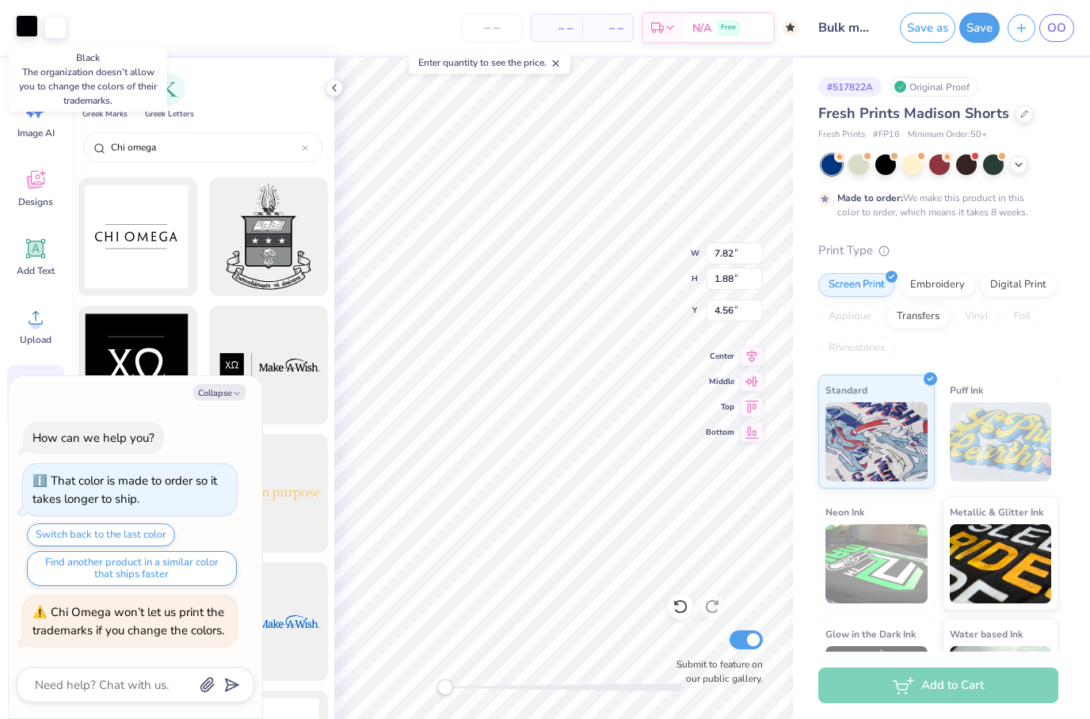
click at [18, 29] on div at bounding box center [27, 26] width 22 height 22
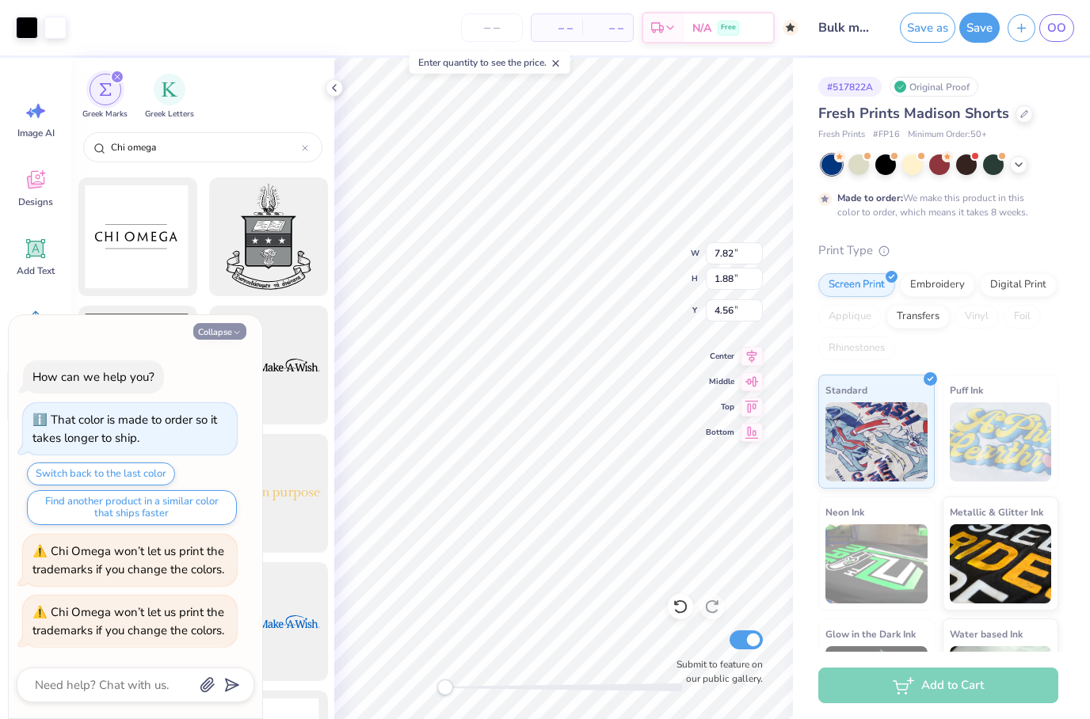
click at [222, 334] on button "Collapse" at bounding box center [219, 331] width 53 height 17
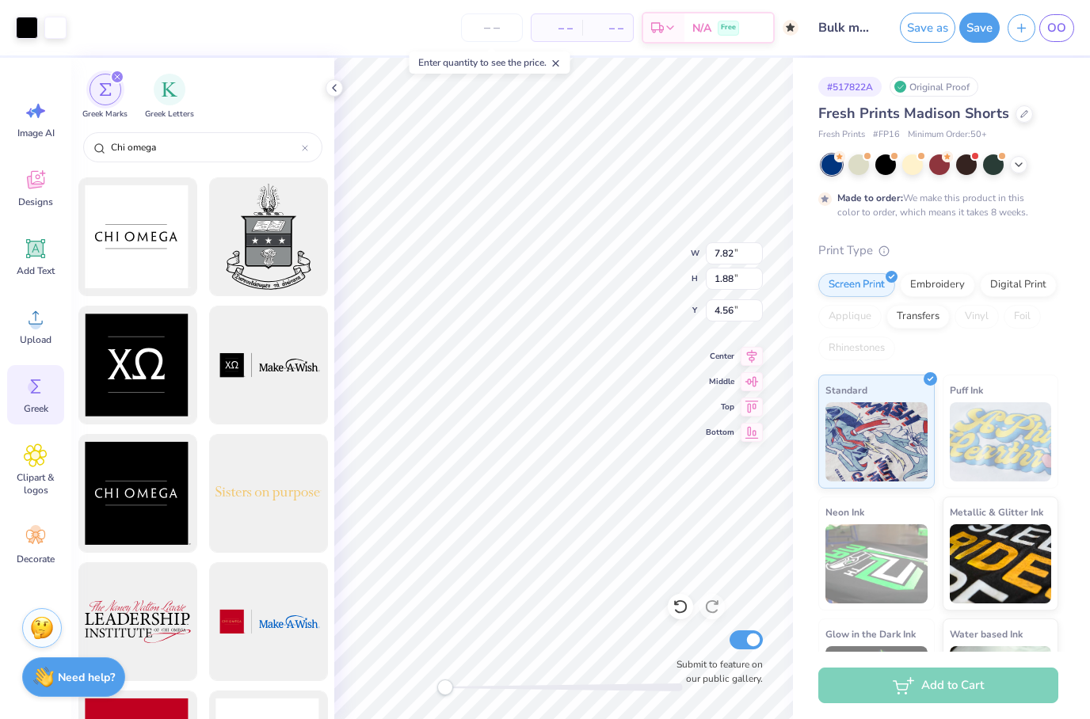
type textarea "x"
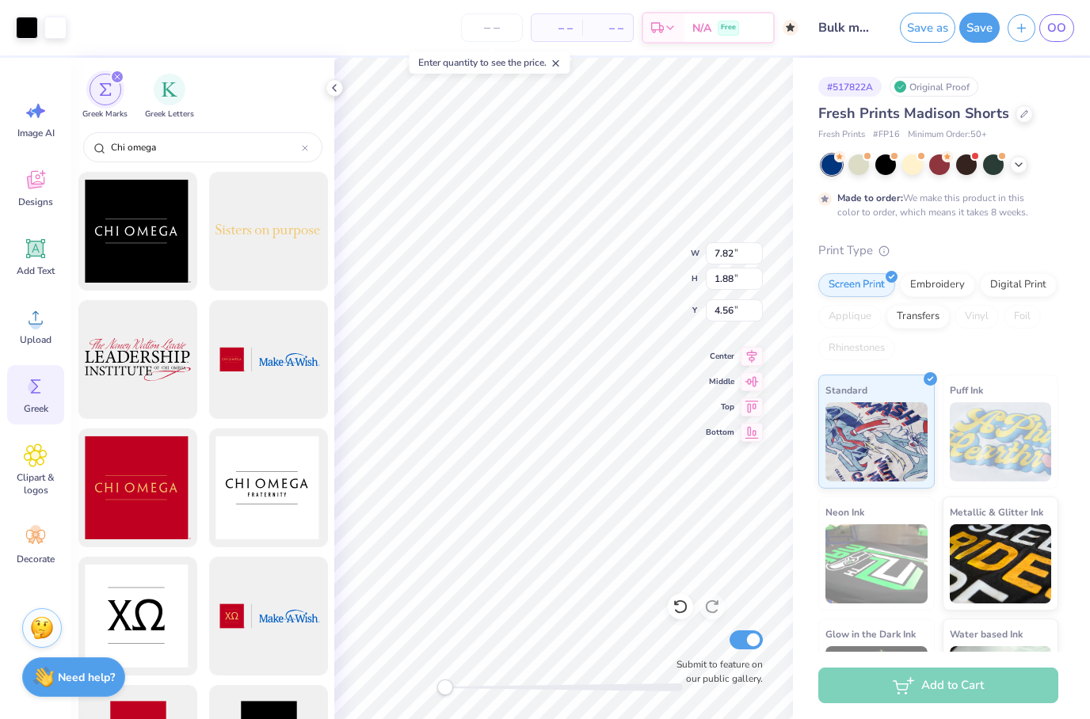
scroll to position [1284, 0]
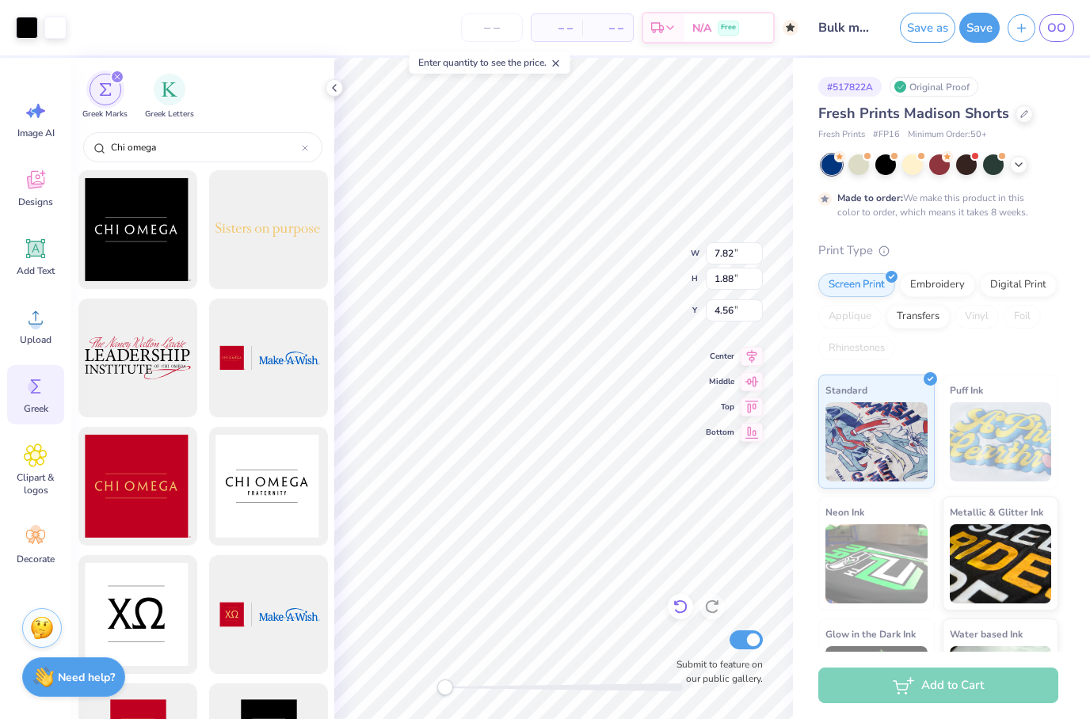
click at [679, 602] on icon at bounding box center [680, 608] width 13 height 14
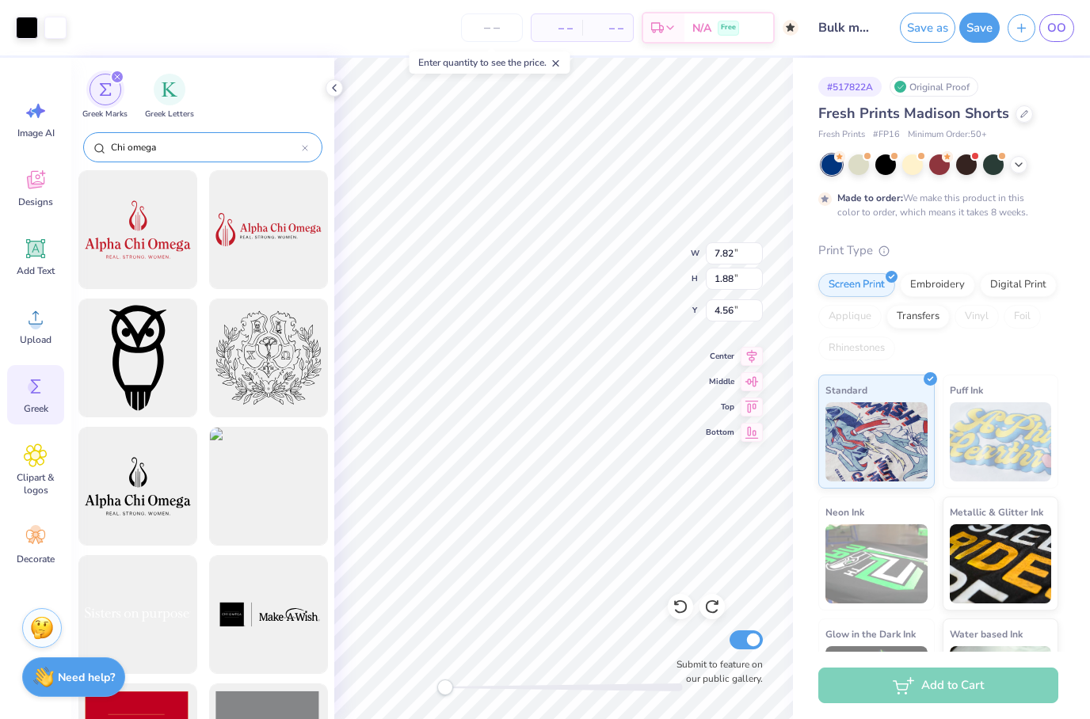
scroll to position [-1, 0]
click at [184, 145] on input "Chi omega" at bounding box center [205, 147] width 193 height 16
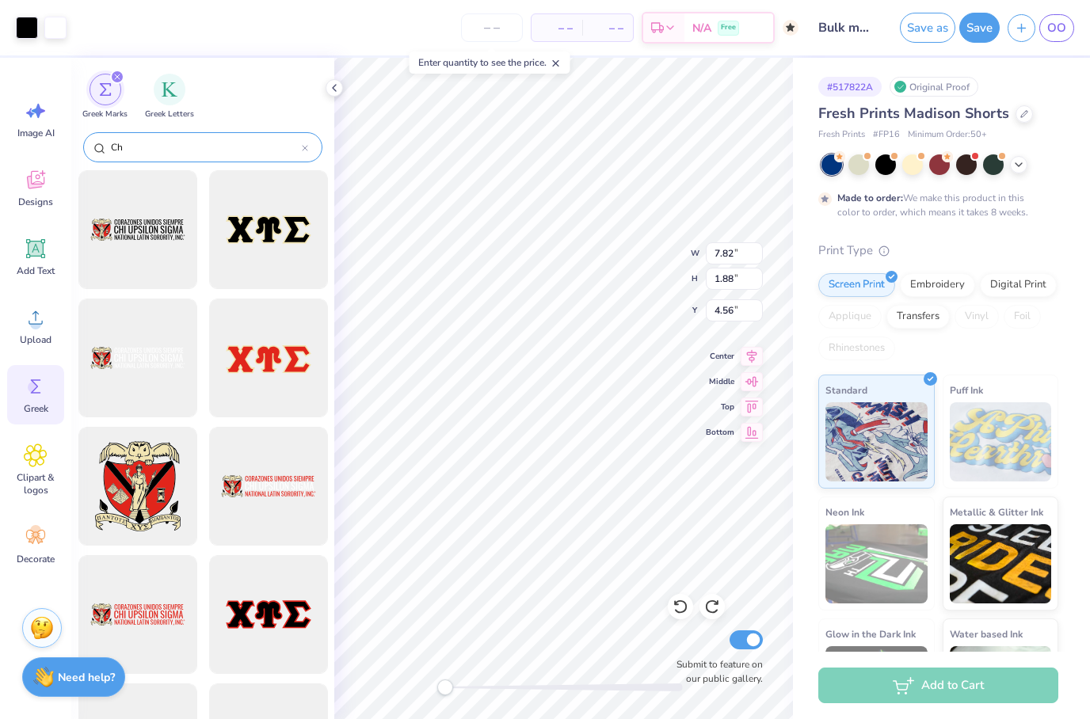
type input "C"
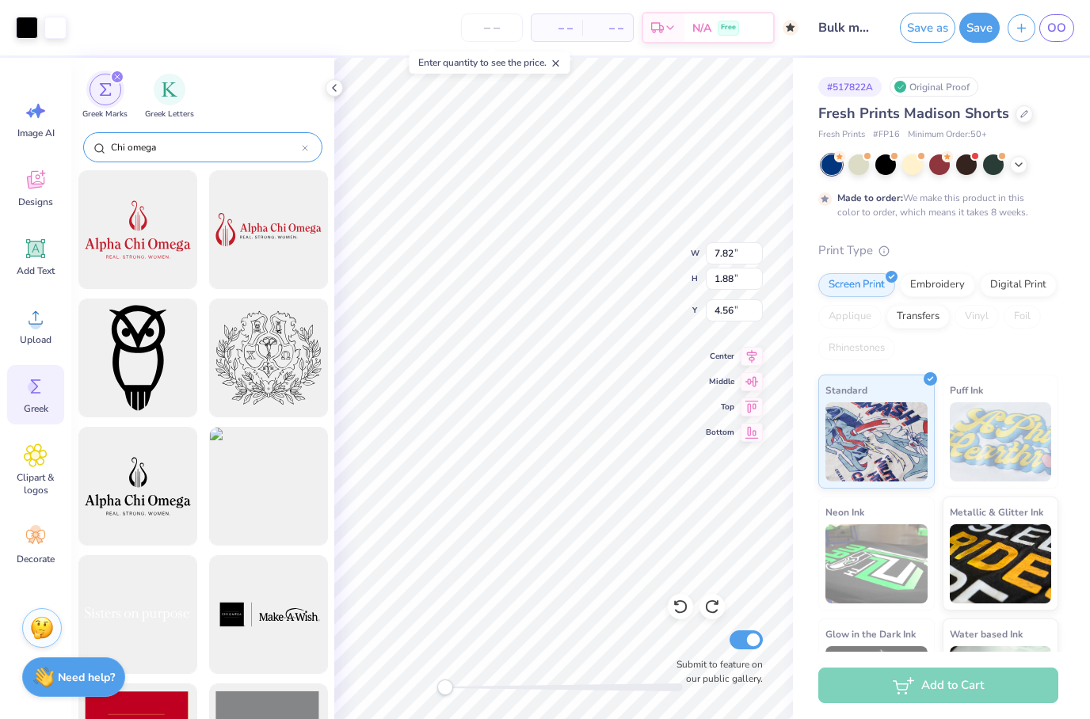
type input "Chi omega"
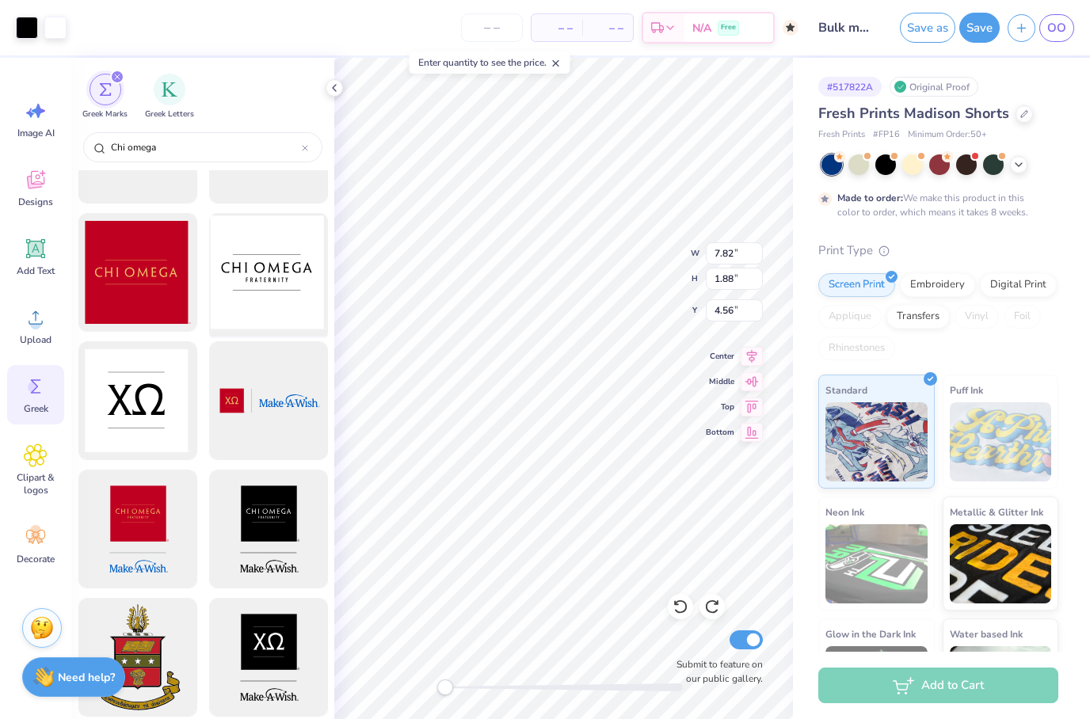
scroll to position [1509, 0]
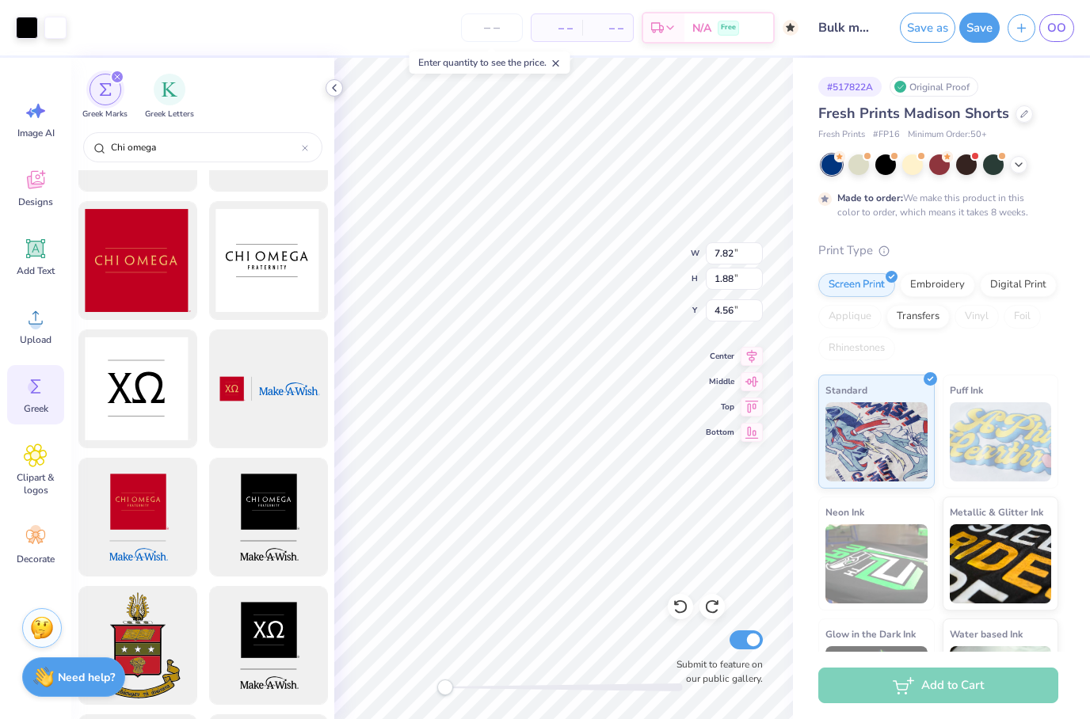
click at [335, 88] on icon at bounding box center [334, 88] width 13 height 13
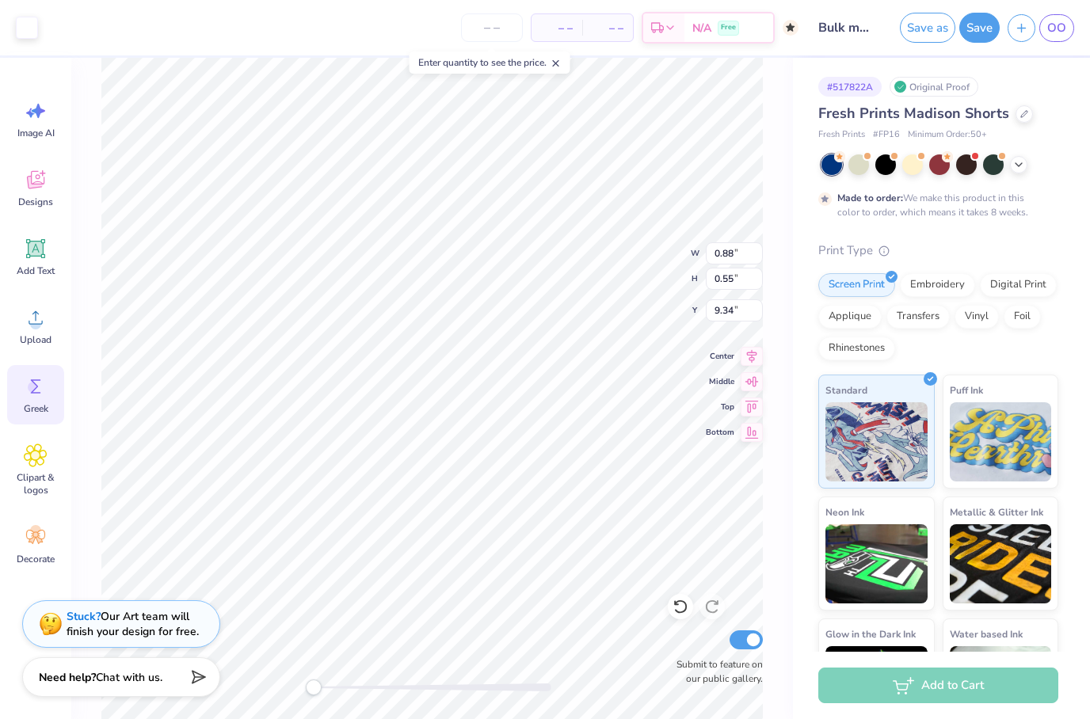
click at [768, 474] on div "W 0.88 0.88 " H 0.55 0.55 " Y 9.34 9.34 " Center Middle Top Bottom Submit to fe…" at bounding box center [432, 389] width 722 height 662
click at [794, 472] on div "# 517822A Original Proof Fresh Prints Madison Shorts Fresh Prints # FP16 Minimu…" at bounding box center [941, 395] width 297 height 675
click at [788, 467] on div "W 0.42 0.42 " H 0.55 0.55 " Y 9.34 9.34 " Center Middle Top Bottom Submit to fe…" at bounding box center [432, 389] width 722 height 662
type input "8.38"
type input "8.40"
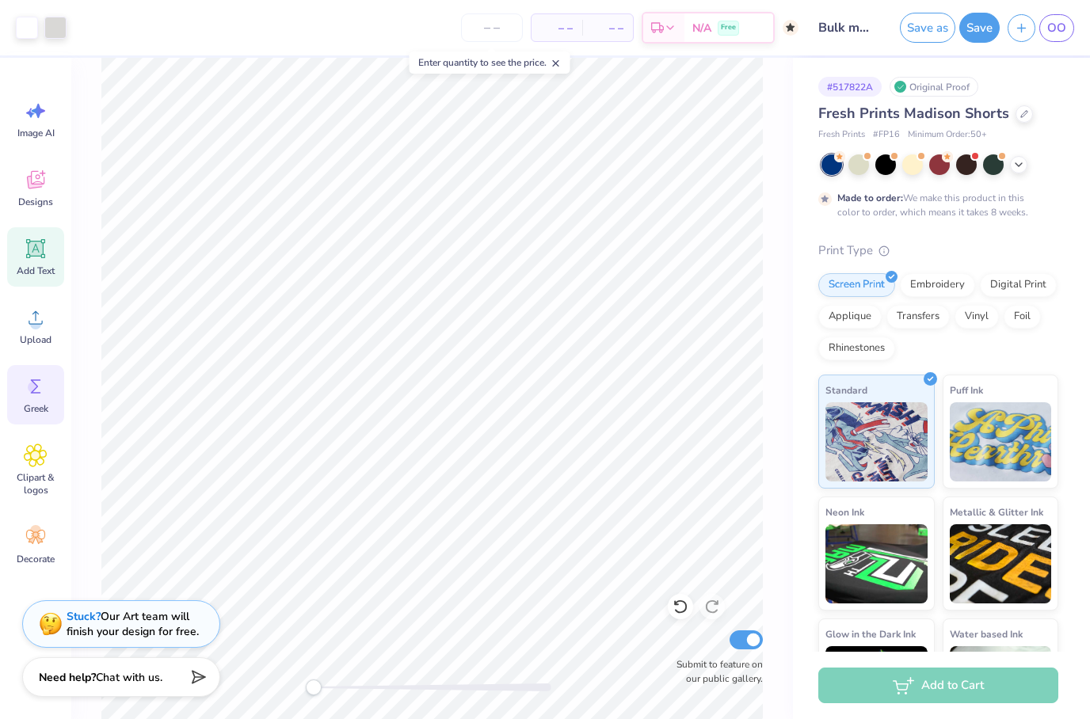
click at [36, 244] on icon at bounding box center [35, 248] width 19 height 19
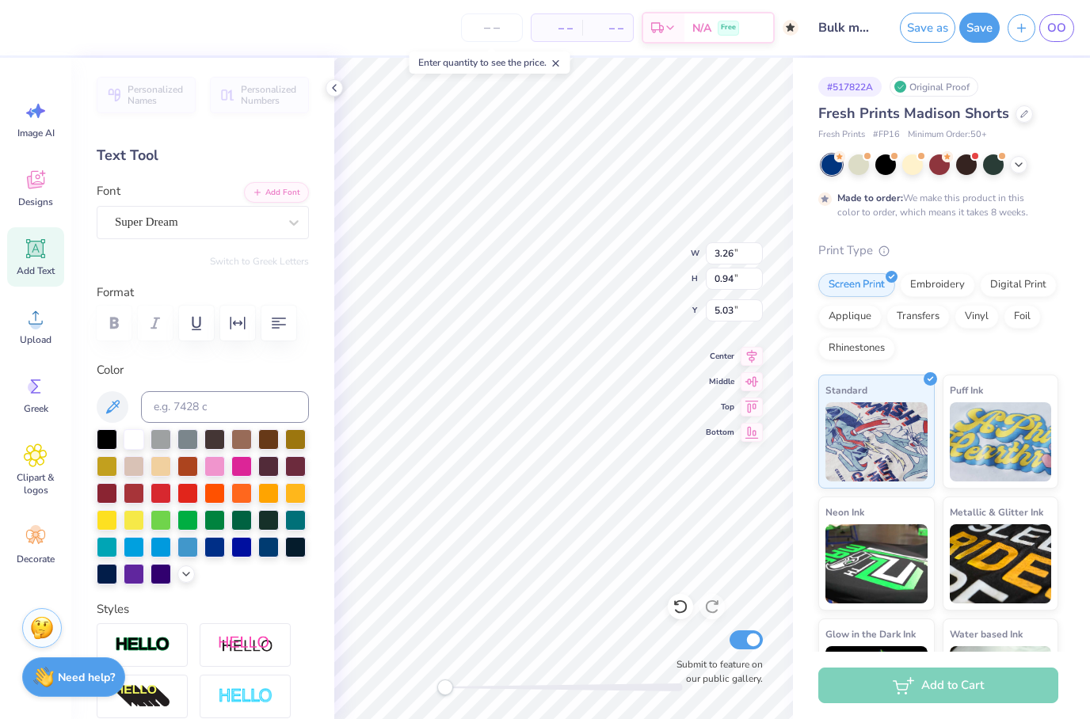
scroll to position [1, 1]
type textarea "T"
type textarea "Chi Omega"
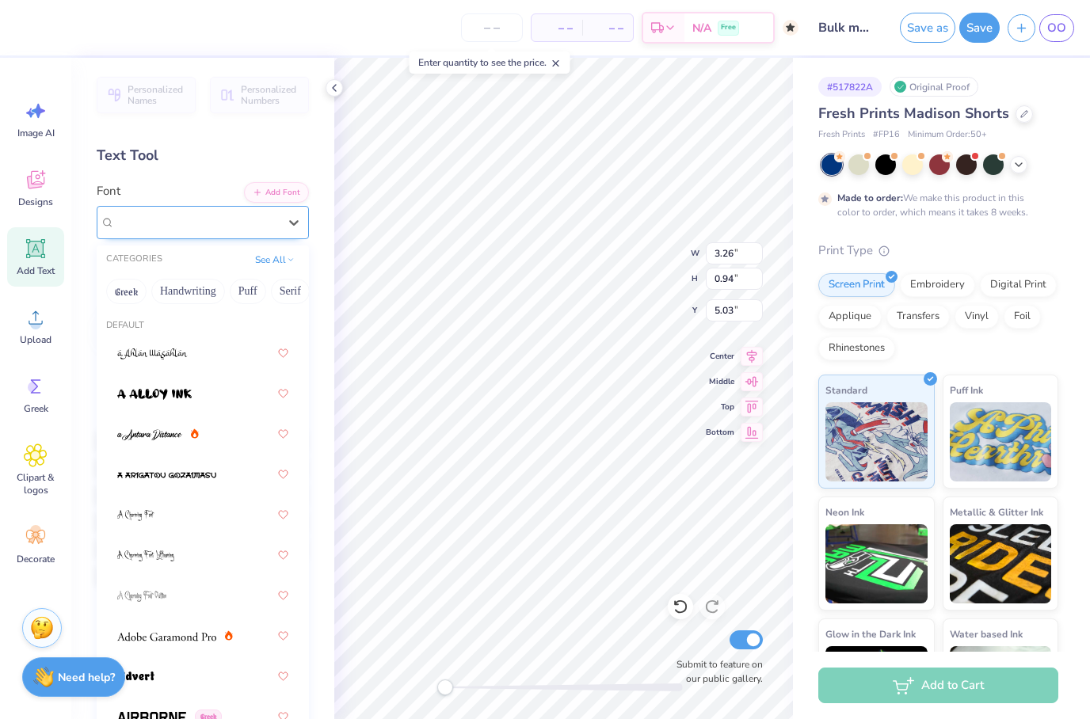
click at [255, 224] on div "Super Dream" at bounding box center [196, 222] width 166 height 25
click at [120, 288] on button "Greek" at bounding box center [126, 291] width 40 height 25
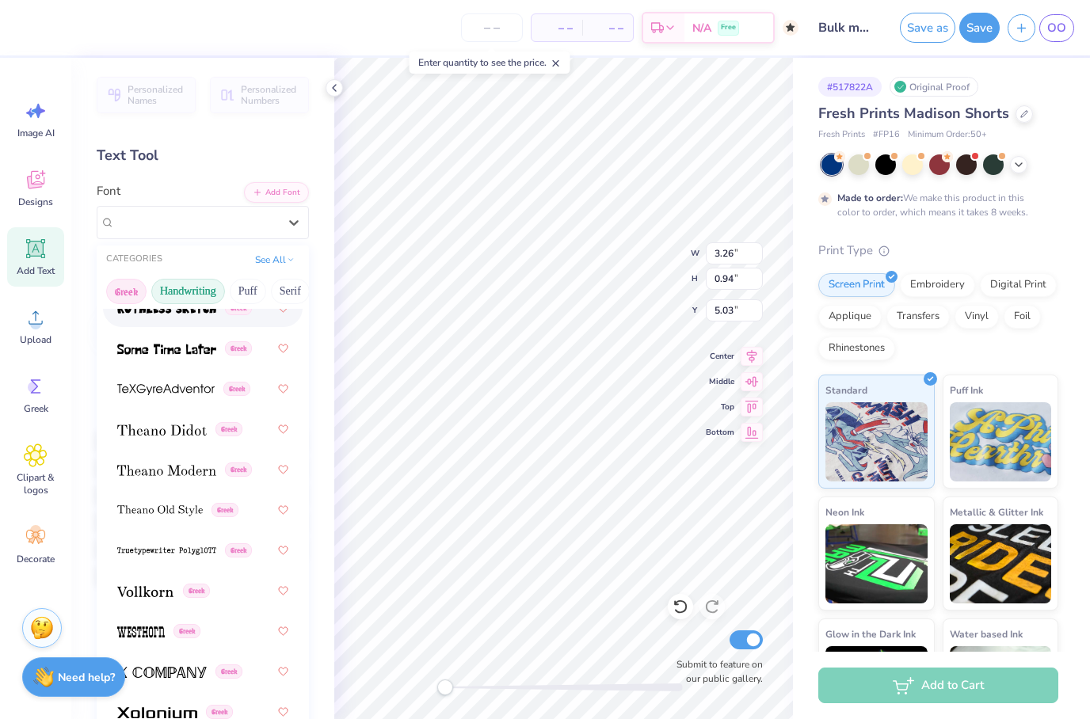
scroll to position [0, 0]
click at [195, 290] on button "Handwriting" at bounding box center [188, 291] width 74 height 25
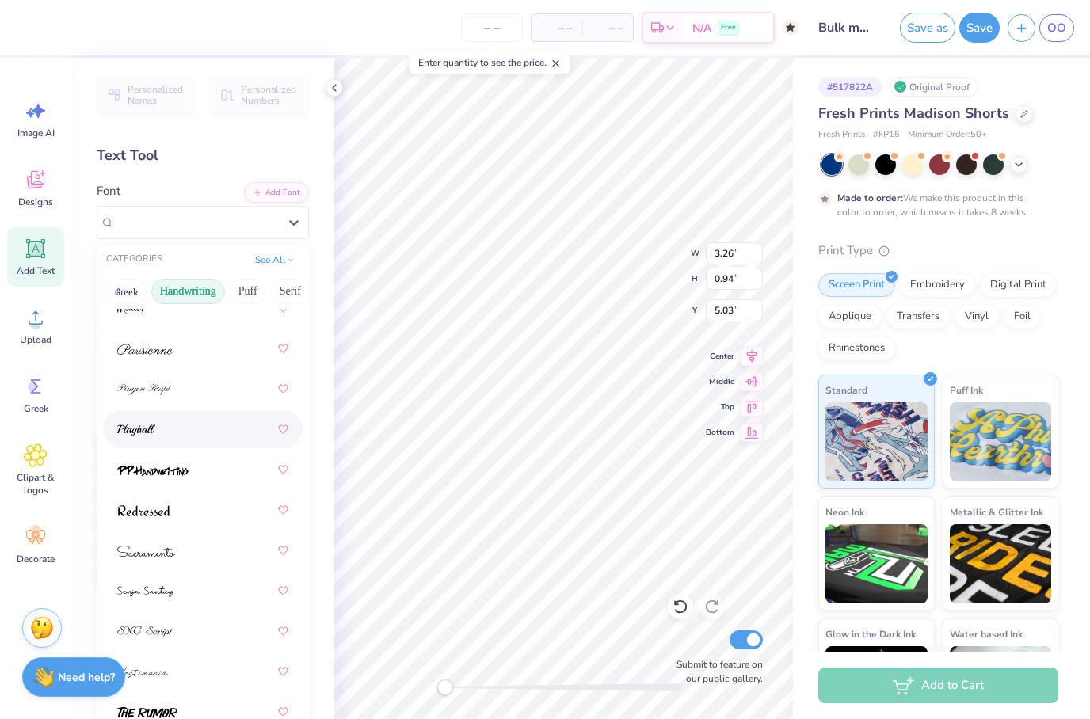
scroll to position [72, 0]
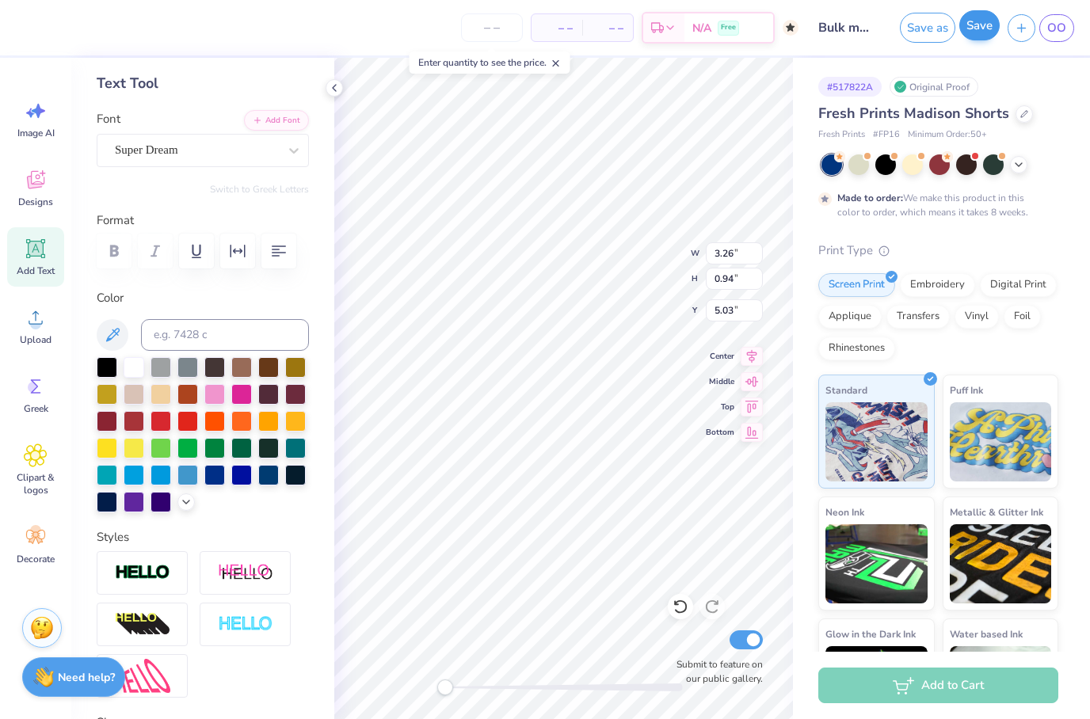
click at [965, 28] on button "Save" at bounding box center [980, 25] width 40 height 30
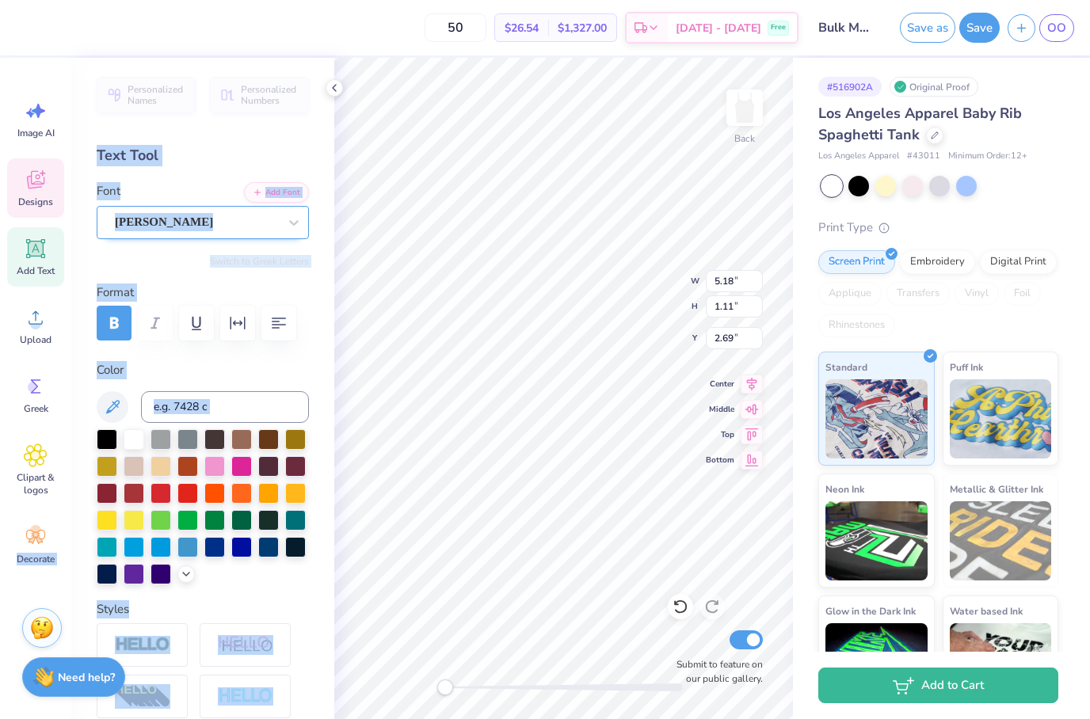
click at [205, 234] on div "Snell" at bounding box center [196, 222] width 166 height 25
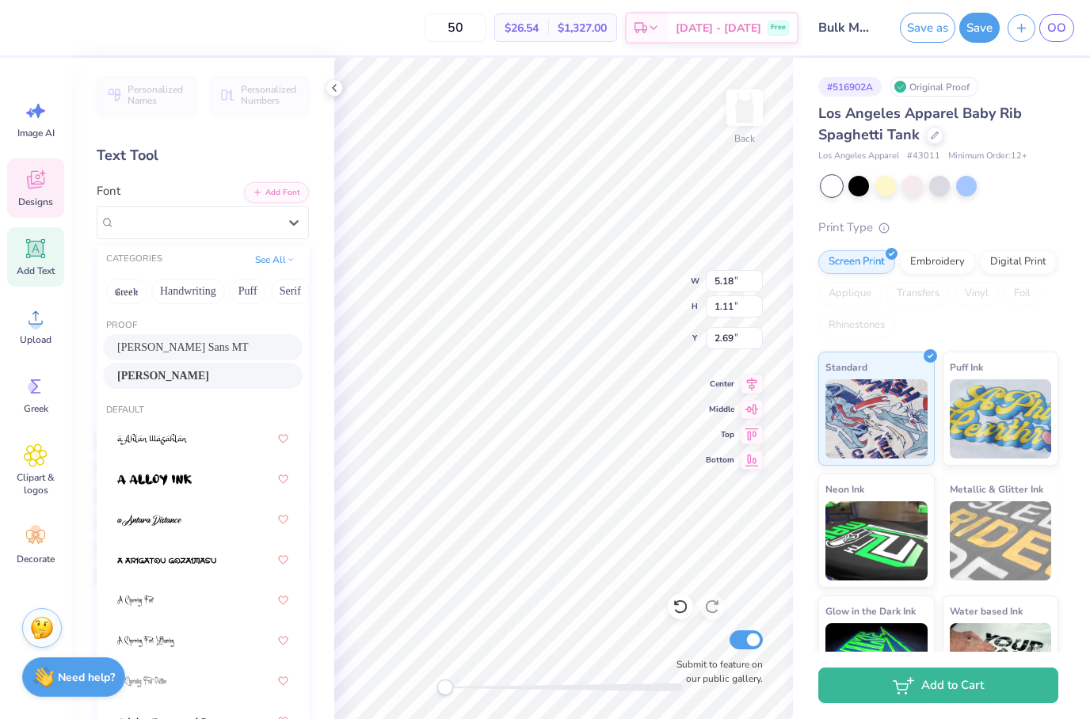
click at [119, 319] on div "Proof" at bounding box center [203, 325] width 212 height 13
drag, startPoint x: 117, startPoint y: 376, endPoint x: 161, endPoint y: 376, distance: 43.6
click at [160, 376] on div "Snell" at bounding box center [202, 376] width 171 height 17
click at [173, 213] on div "Snell" at bounding box center [196, 222] width 166 height 25
click at [277, 253] on button "See All" at bounding box center [274, 258] width 49 height 16
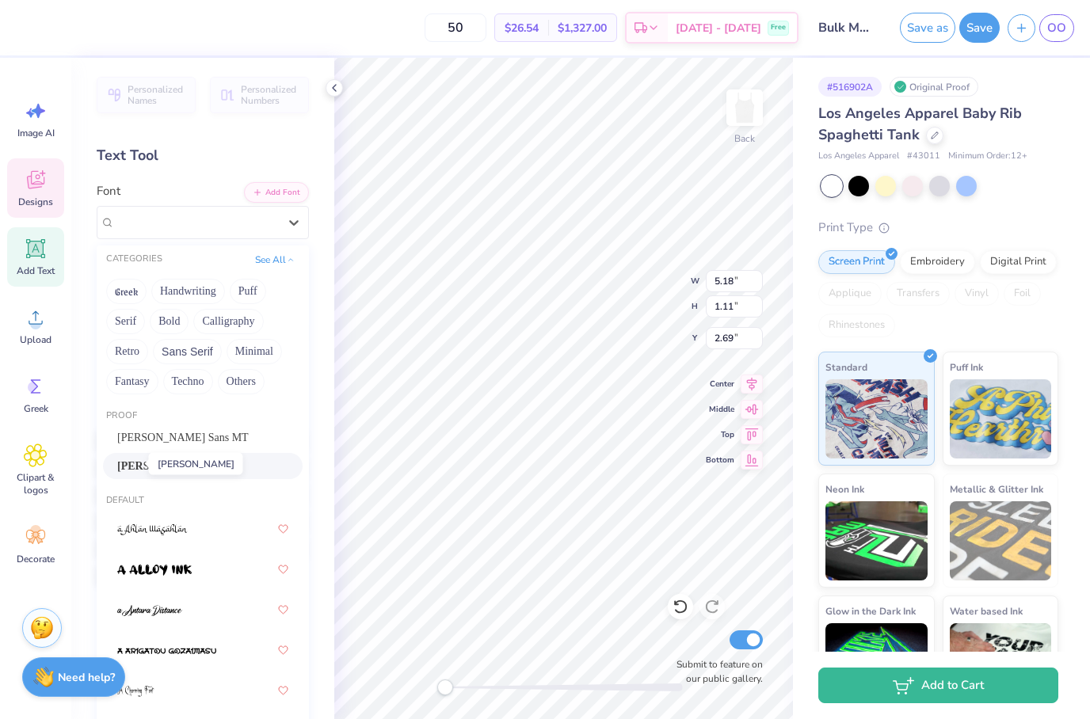
click at [135, 470] on span "Snell" at bounding box center [163, 466] width 92 height 17
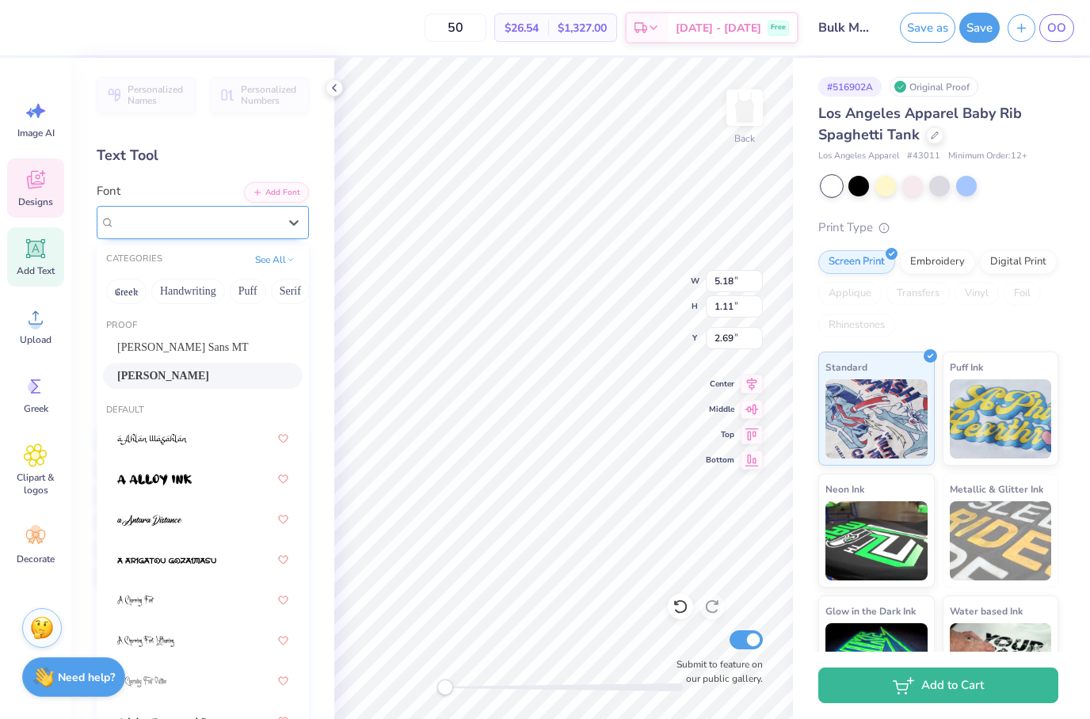
click at [188, 231] on div at bounding box center [196, 222] width 163 height 21
click at [130, 368] on span "Snell" at bounding box center [163, 376] width 92 height 17
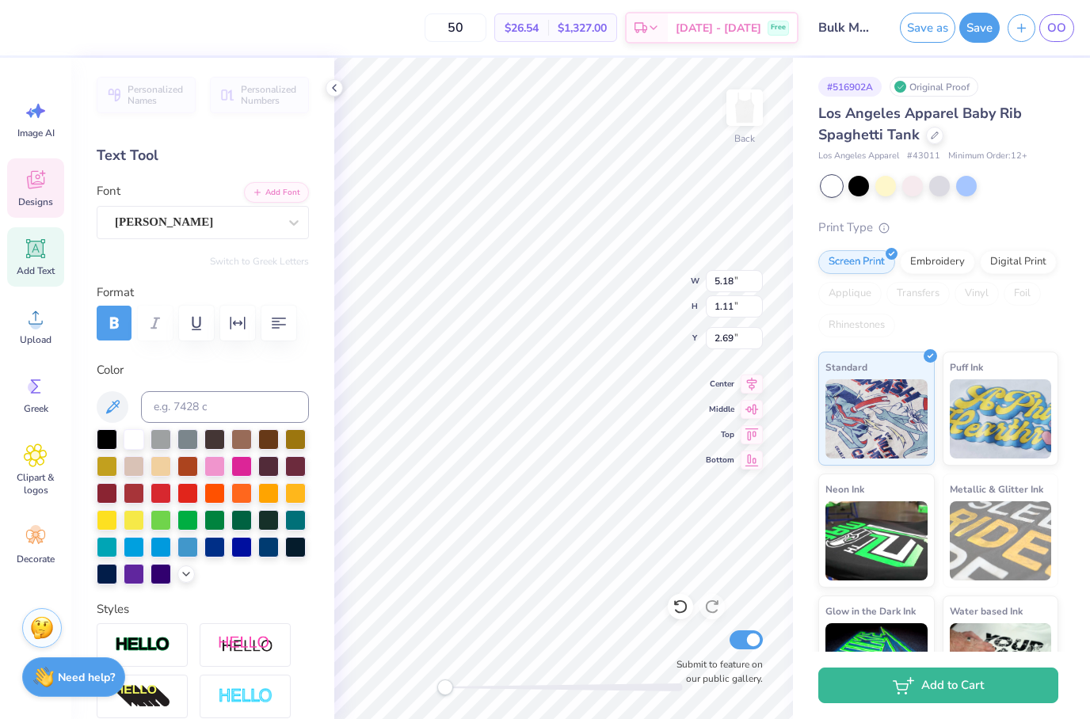
click at [130, 365] on label "Color" at bounding box center [203, 370] width 212 height 18
click at [127, 373] on label "Color" at bounding box center [203, 370] width 212 height 18
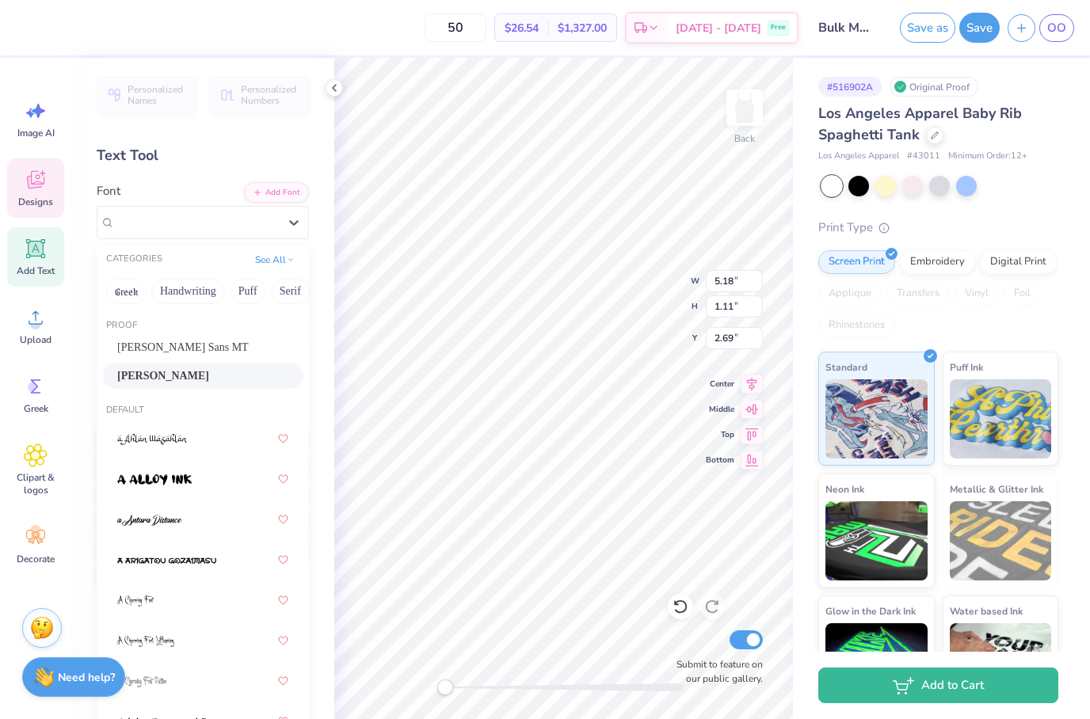
click at [153, 378] on div "Snell" at bounding box center [202, 376] width 171 height 17
click at [162, 374] on div "Snell" at bounding box center [202, 376] width 171 height 17
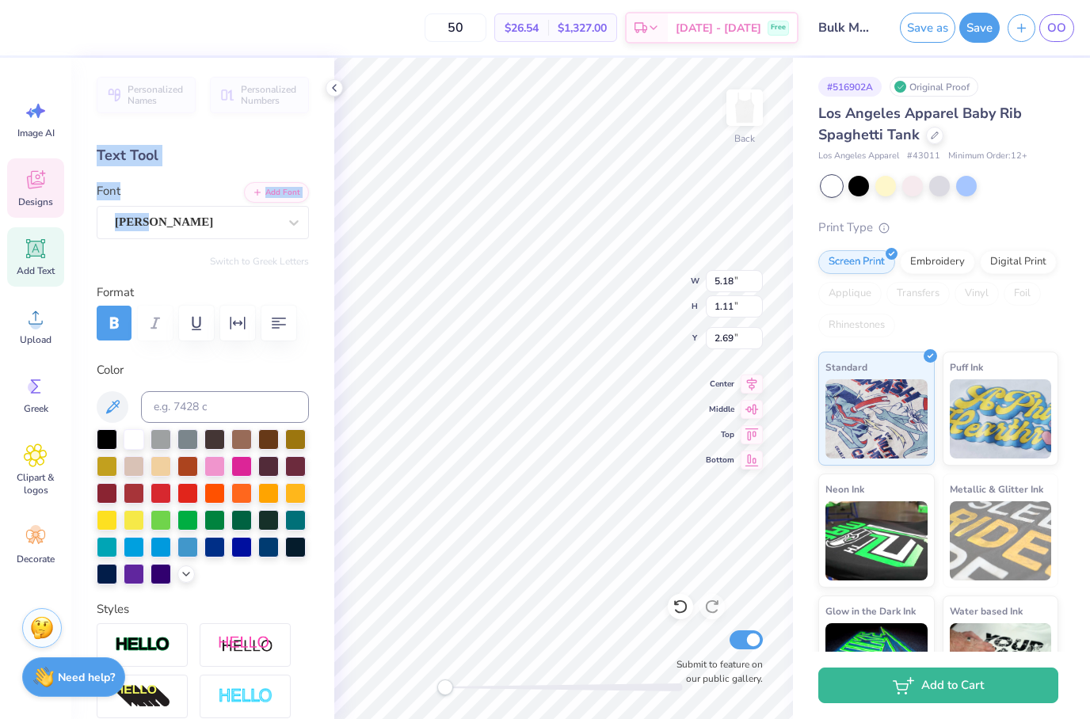
click at [202, 42] on div "50 $26.54 Per Item $1,327.00 Total Est. Delivery Sep 24 - 27 Free" at bounding box center [411, 27] width 775 height 55
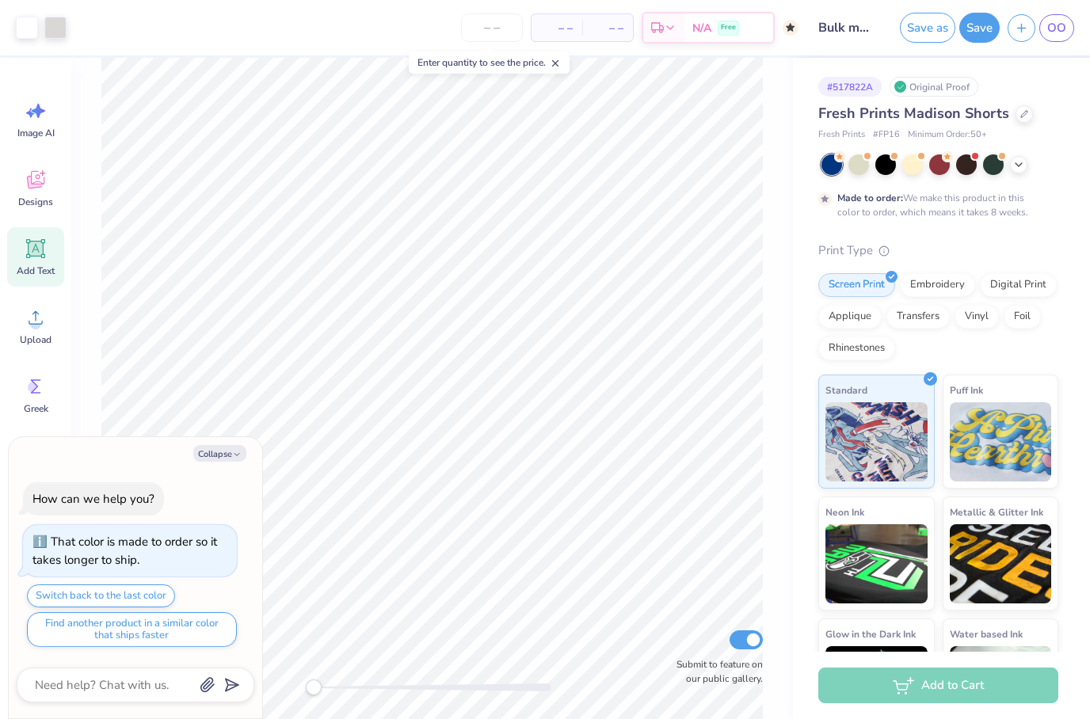
click at [43, 253] on icon at bounding box center [35, 248] width 19 height 19
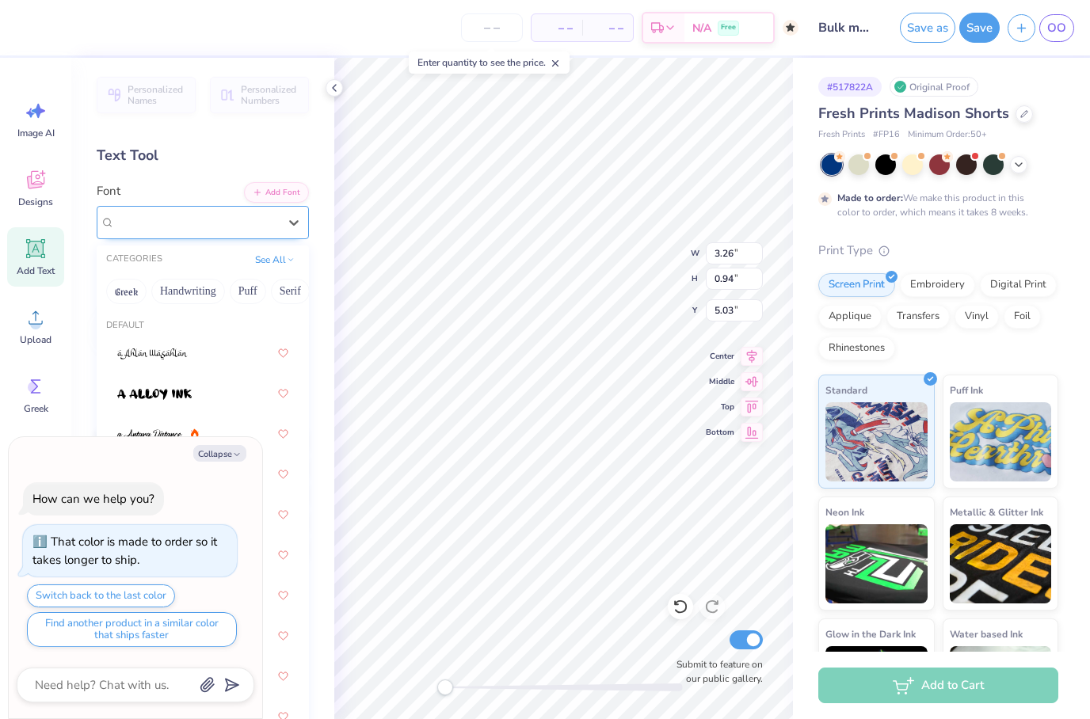
click at [172, 219] on span "Super Dream" at bounding box center [146, 222] width 63 height 18
click at [168, 219] on span "Super Dream" at bounding box center [146, 222] width 63 height 18
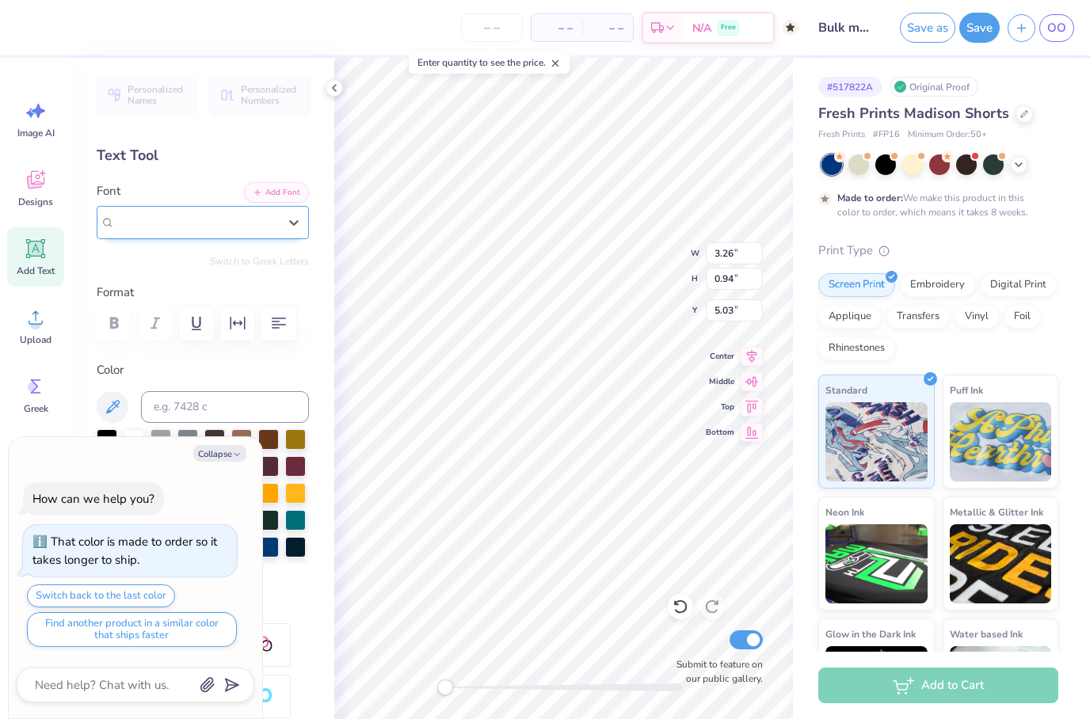
type textarea "x"
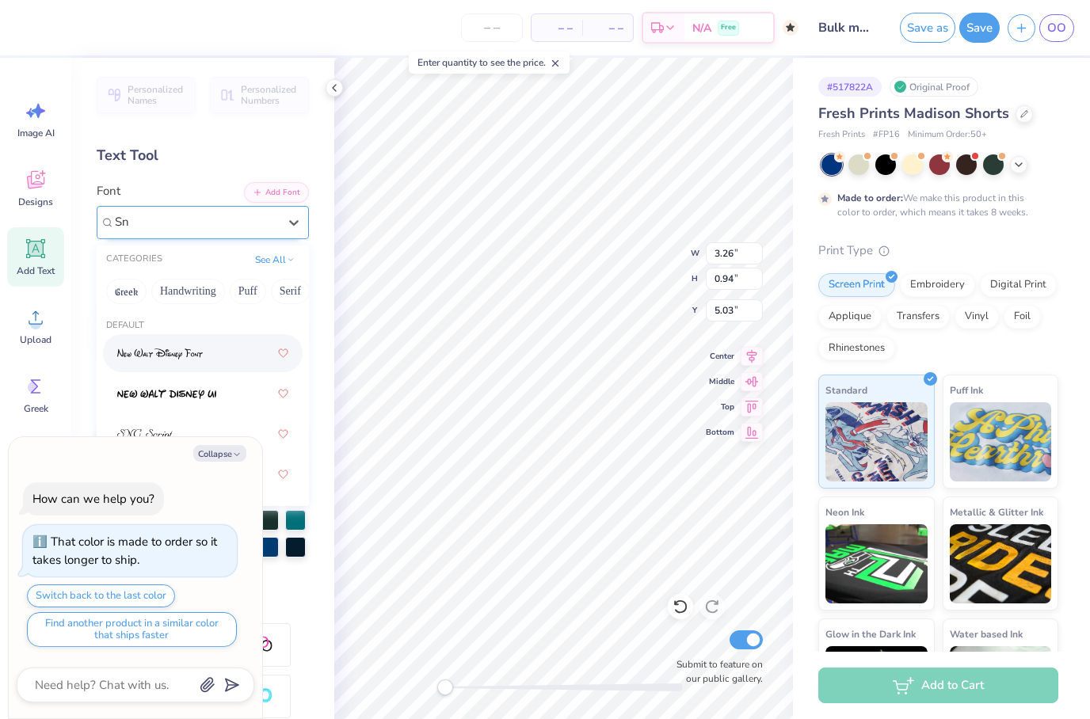
type input "S"
click at [177, 217] on span "Super Dream" at bounding box center [146, 222] width 63 height 18
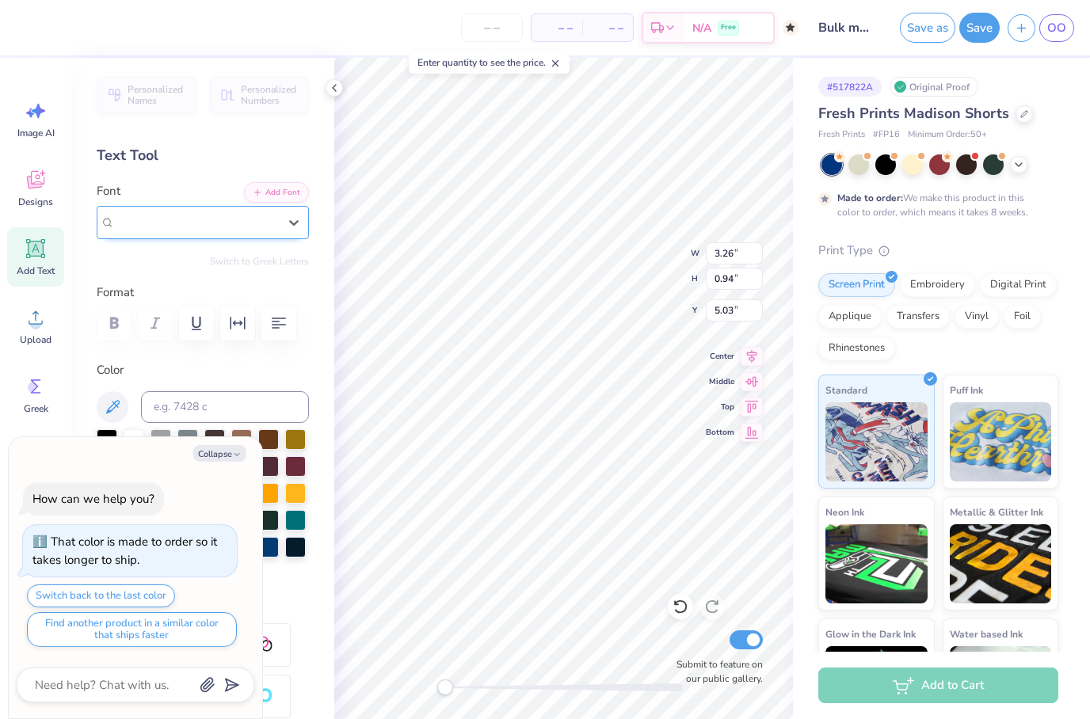
click at [177, 217] on span "Super Dream" at bounding box center [146, 222] width 63 height 18
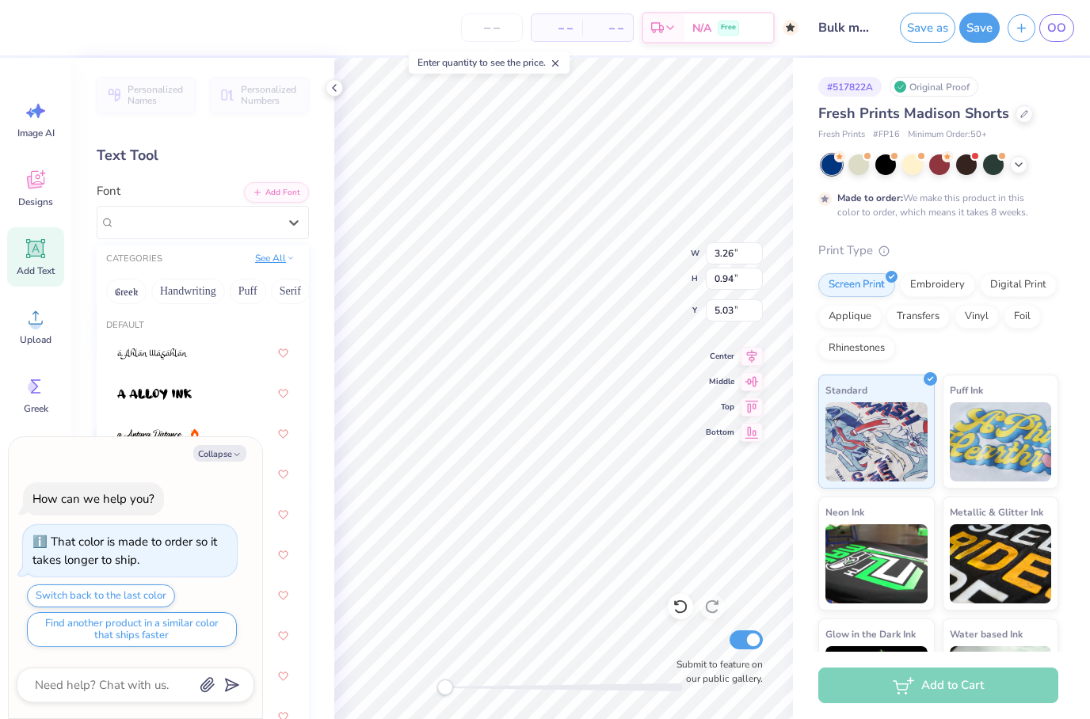
click at [261, 261] on button "See All" at bounding box center [274, 258] width 49 height 16
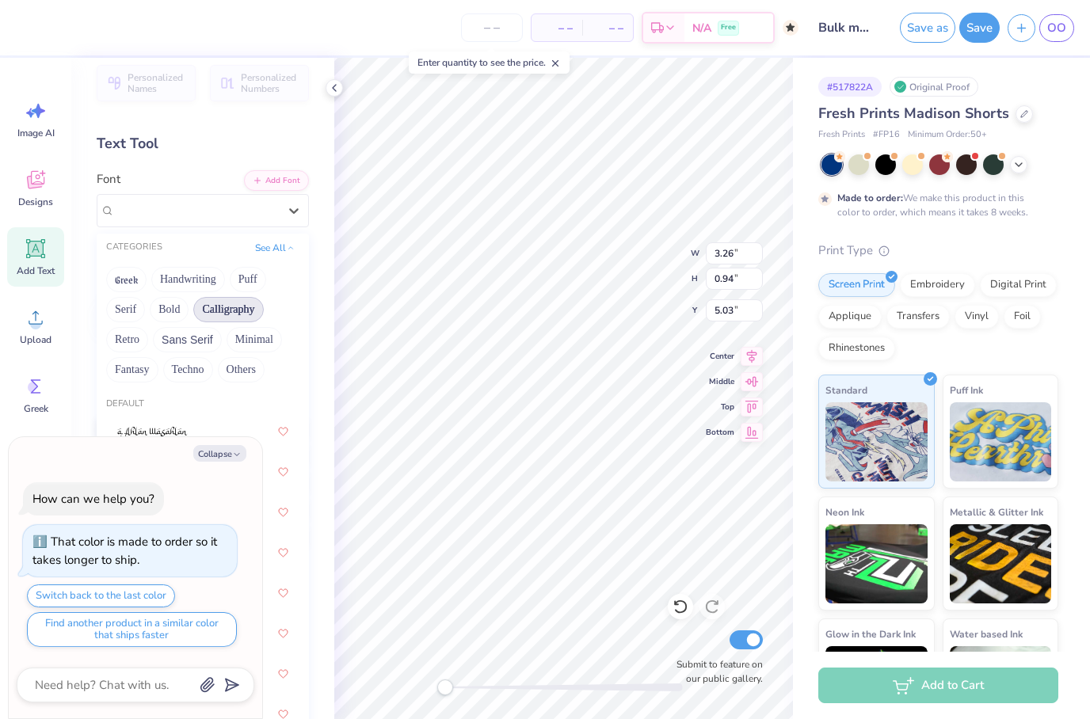
scroll to position [13, 0]
click at [127, 303] on button "Serif" at bounding box center [125, 308] width 39 height 25
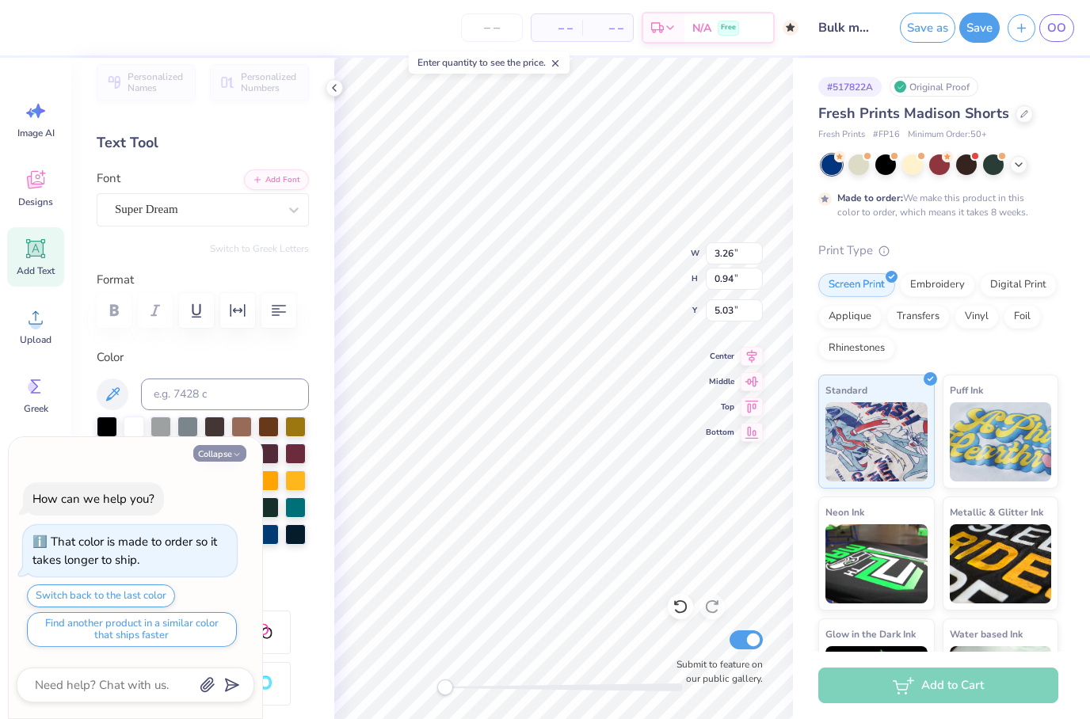
click at [235, 455] on polyline "button" at bounding box center [237, 454] width 5 height 2
type textarea "x"
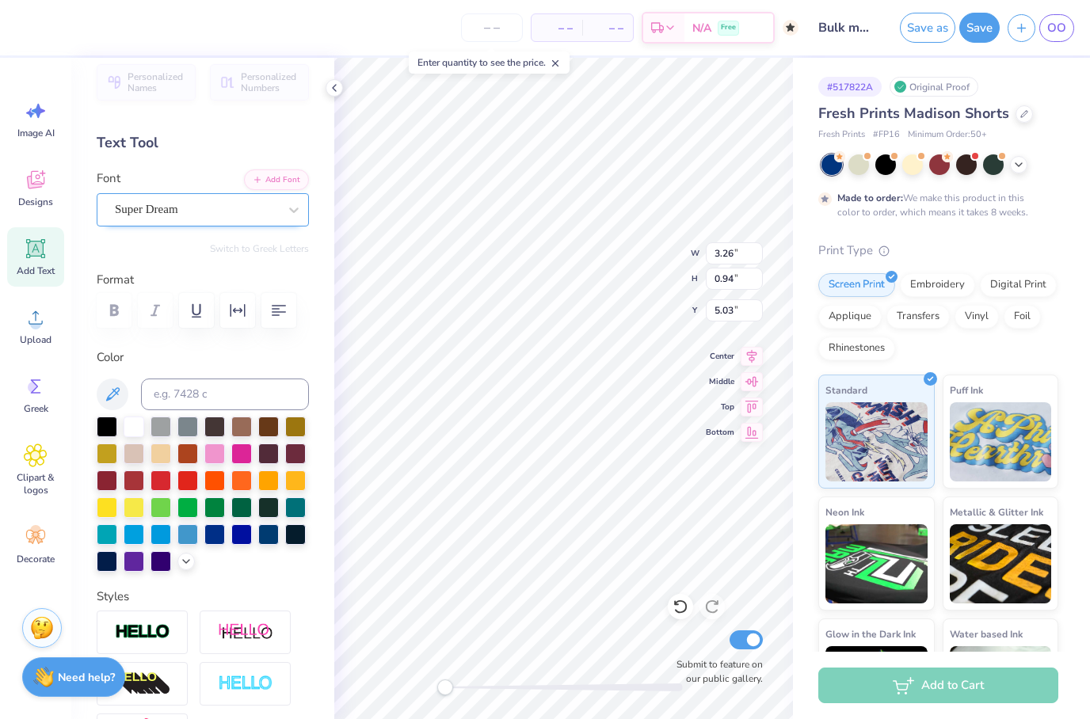
click at [178, 211] on span "Super Dream" at bounding box center [146, 209] width 63 height 18
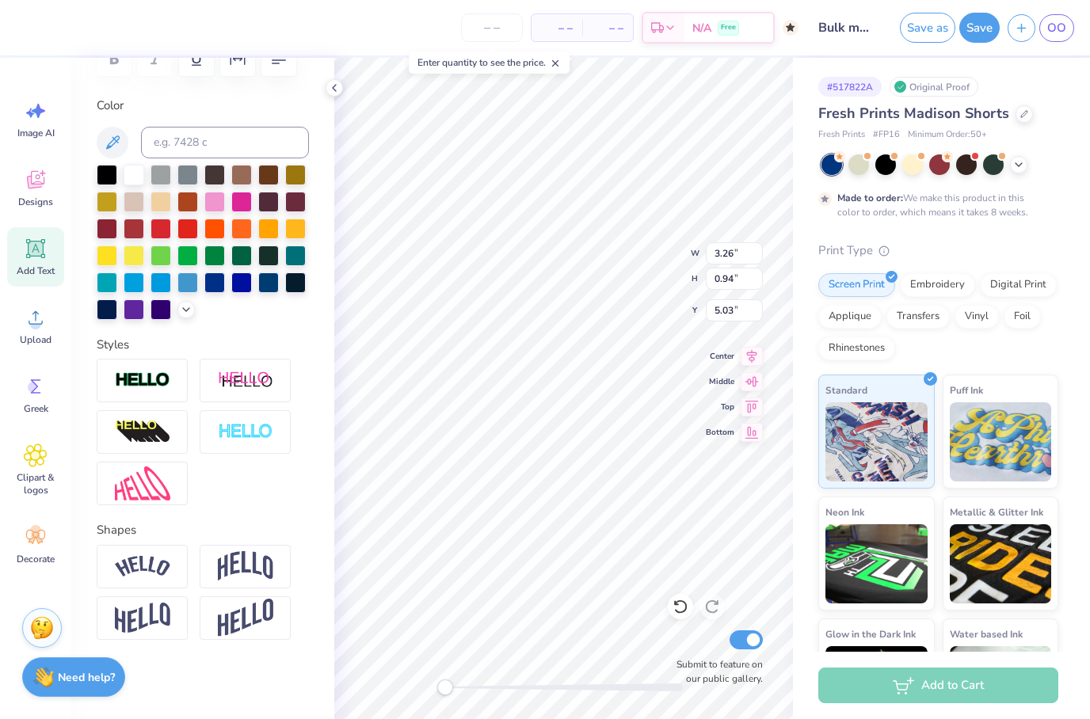
scroll to position [1, 1]
type textarea "T"
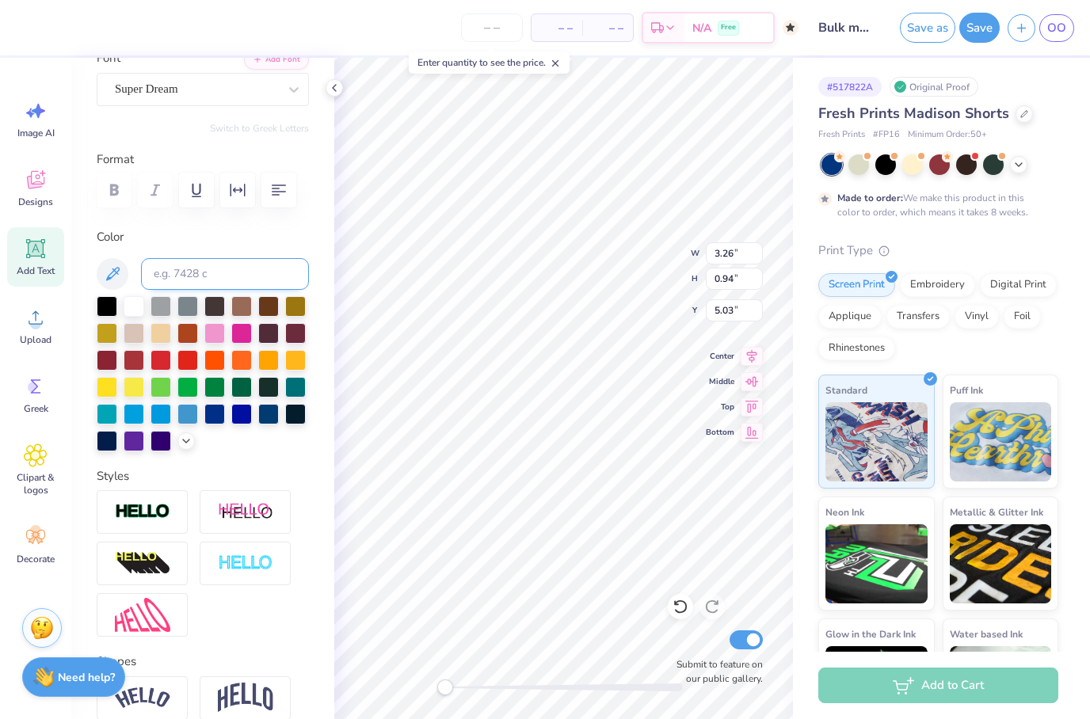
scroll to position [130, 0]
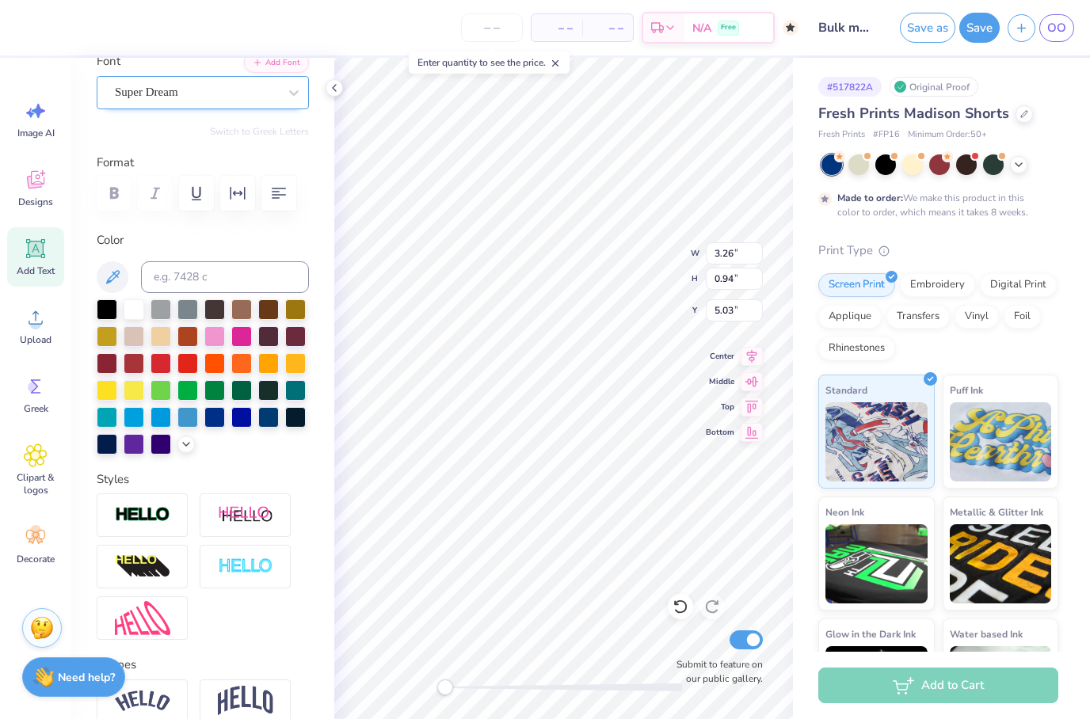
type textarea "Chi Omega"
click at [220, 94] on div "Super Dream" at bounding box center [196, 92] width 166 height 25
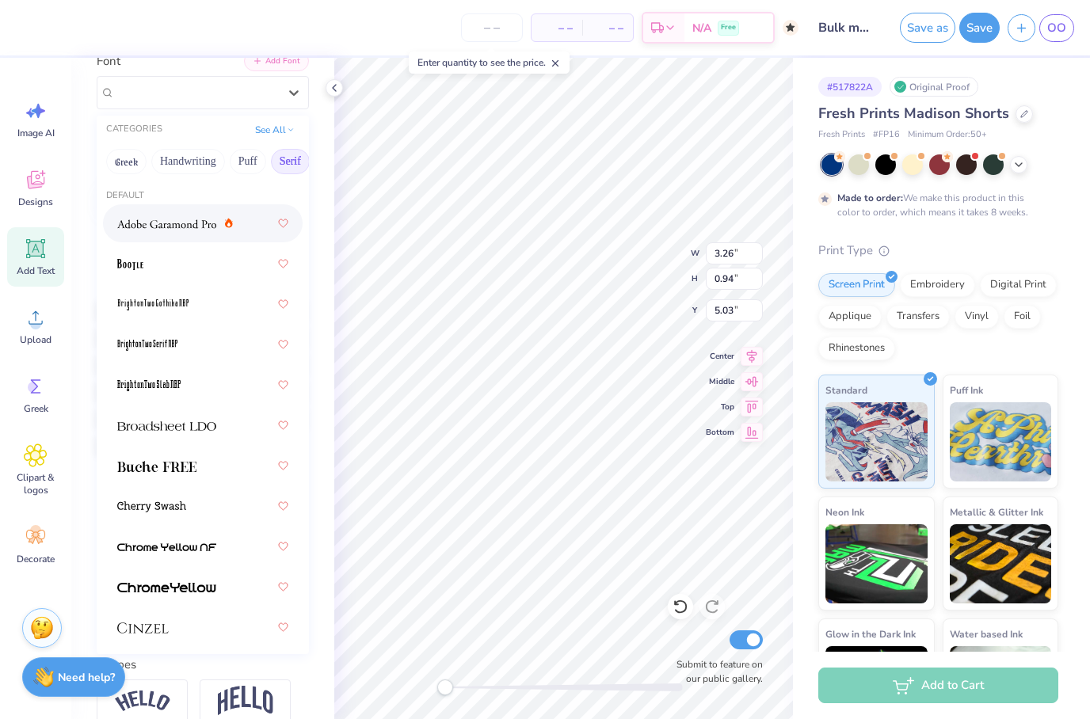
click at [271, 68] on button "Add Font" at bounding box center [276, 61] width 65 height 21
click at [271, 102] on div at bounding box center [196, 92] width 163 height 21
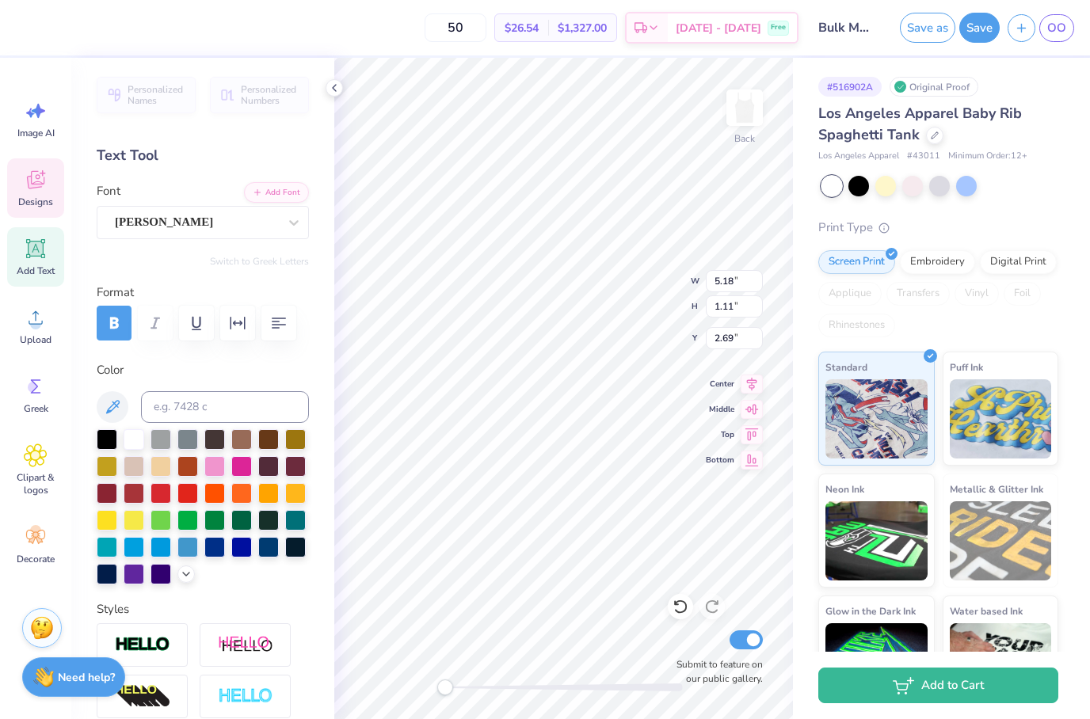
click at [243, 242] on div "Personalized Names Personalized Numbers Text Tool Add Font Font [PERSON_NAME] S…" at bounding box center [202, 389] width 263 height 662
click at [681, 605] on icon at bounding box center [681, 607] width 16 height 16
type textarea "a"
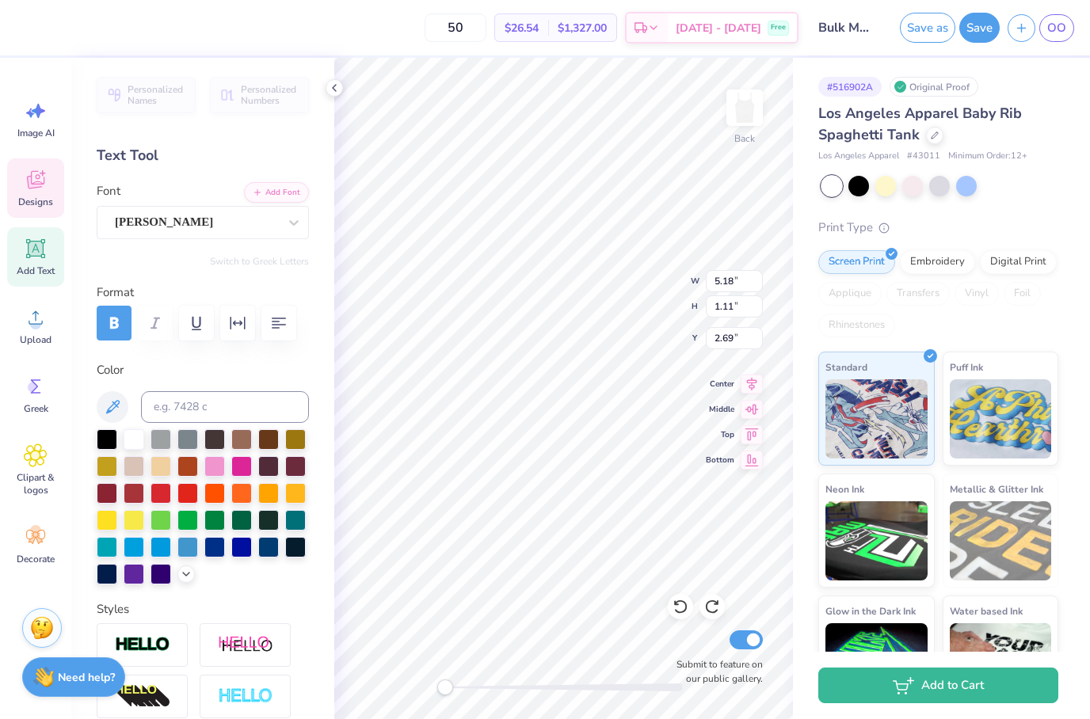
scroll to position [2, 0]
click at [677, 603] on icon at bounding box center [680, 608] width 13 height 14
type input "1.71"
type input "0.73"
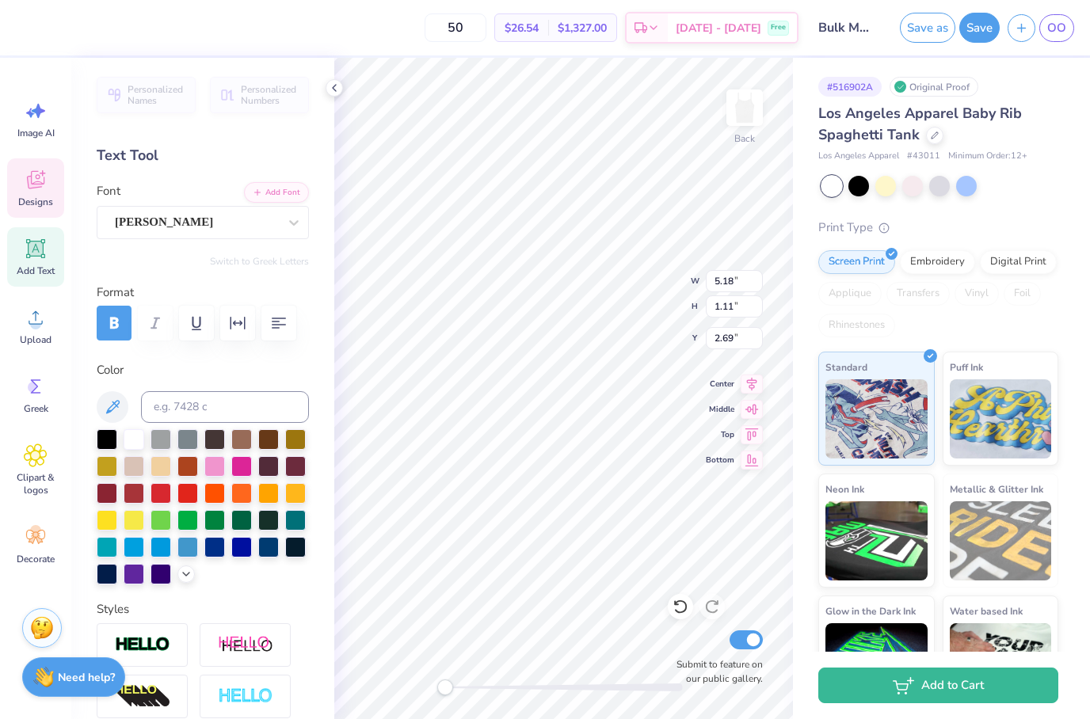
type input "3.08"
type input "5.18"
type input "1.11"
type input "2.69"
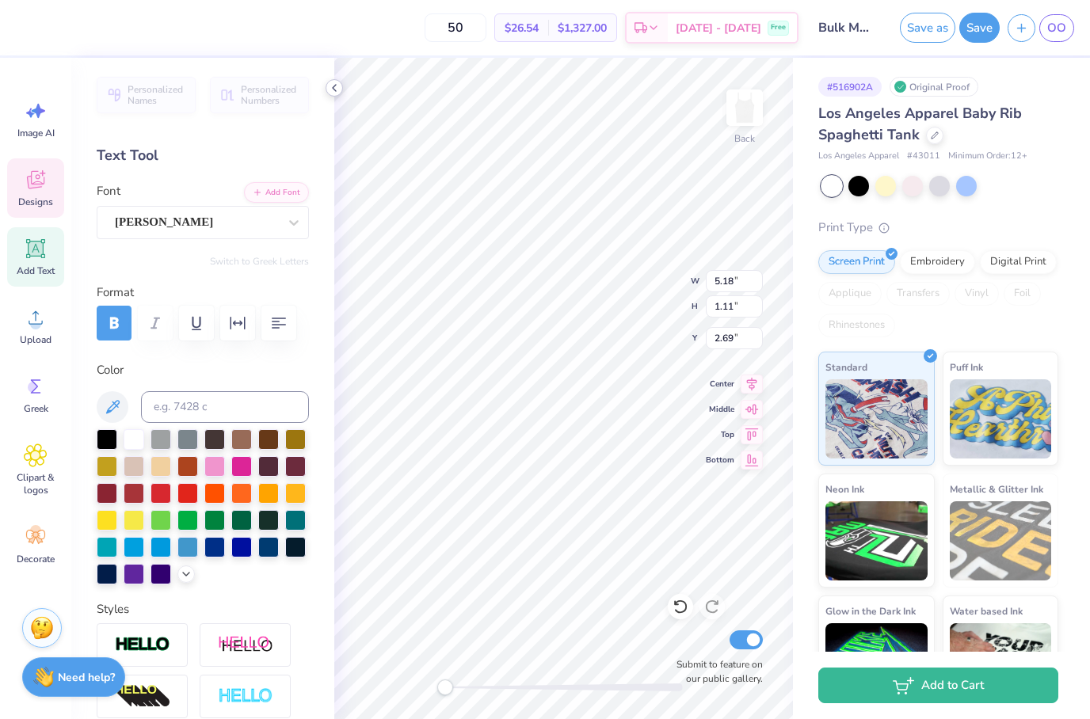
click at [334, 84] on icon at bounding box center [334, 88] width 13 height 13
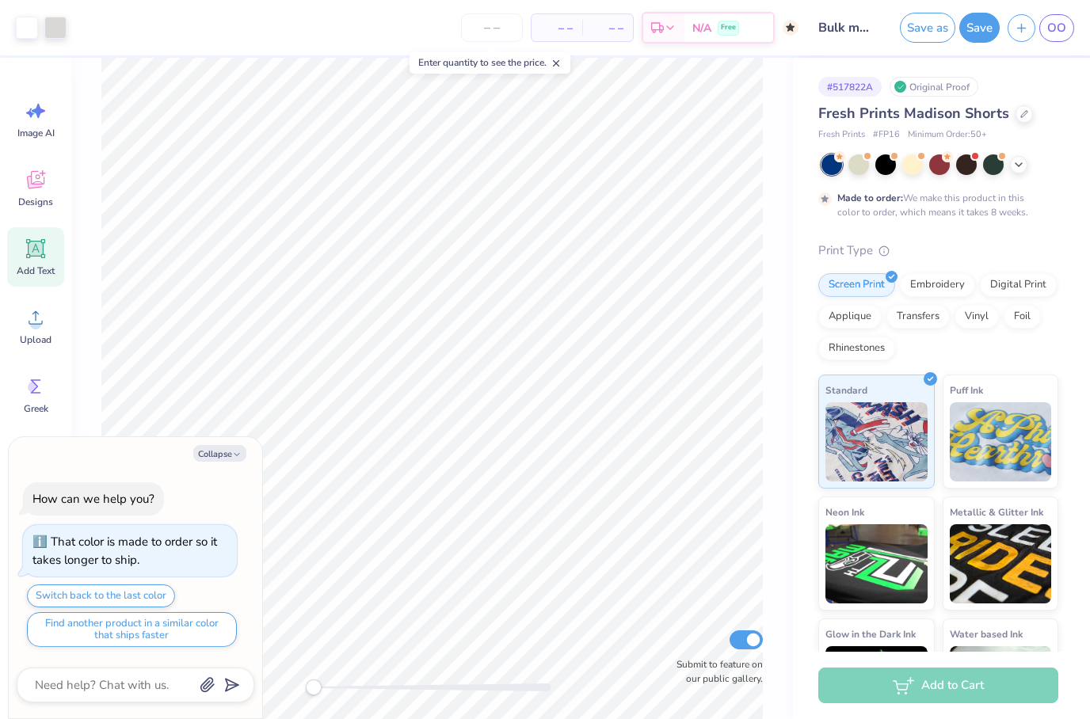
click at [47, 269] on span "Add Text" at bounding box center [36, 271] width 38 height 13
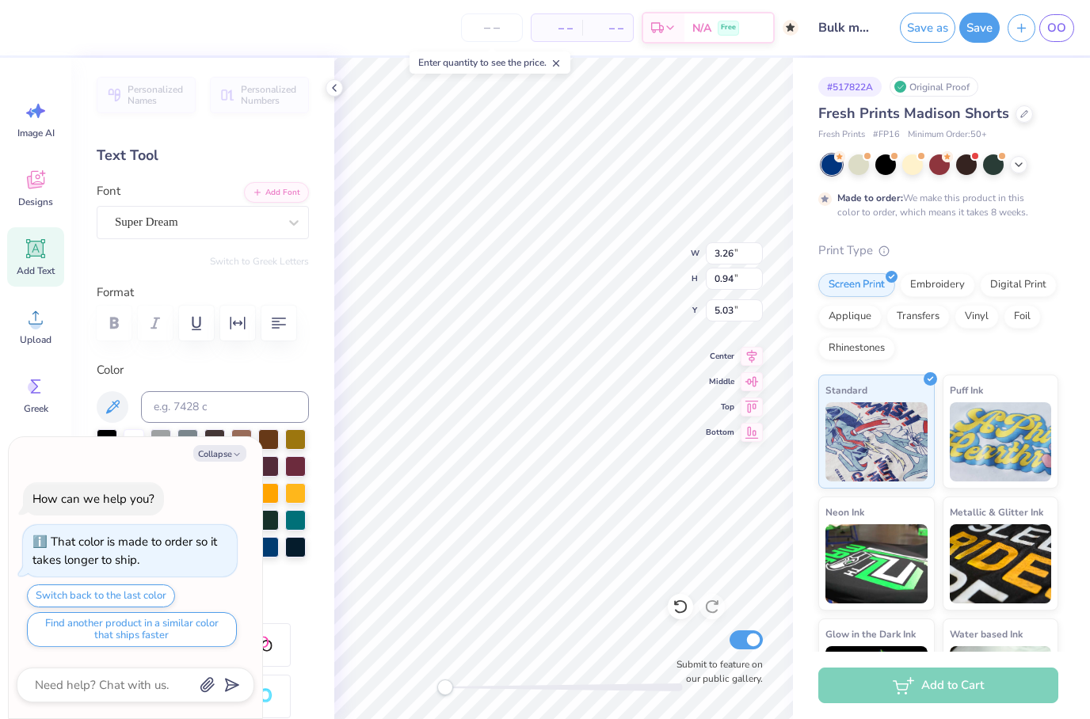
type textarea "x"
type textarea "Chi Omega"
type textarea "x"
